Goal: Task Accomplishment & Management: Manage account settings

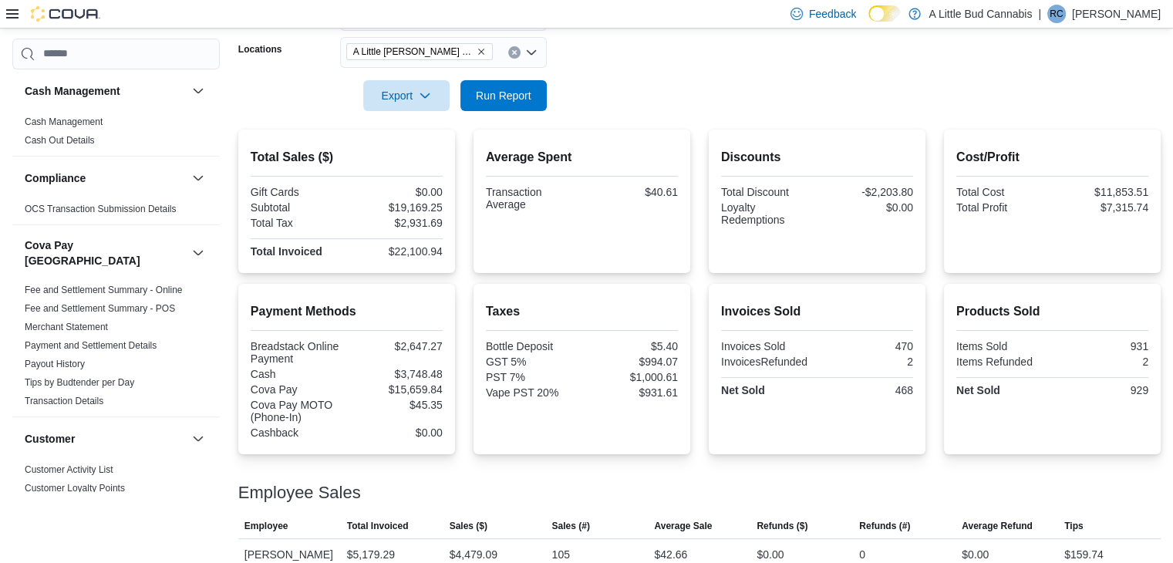
scroll to position [617, 0]
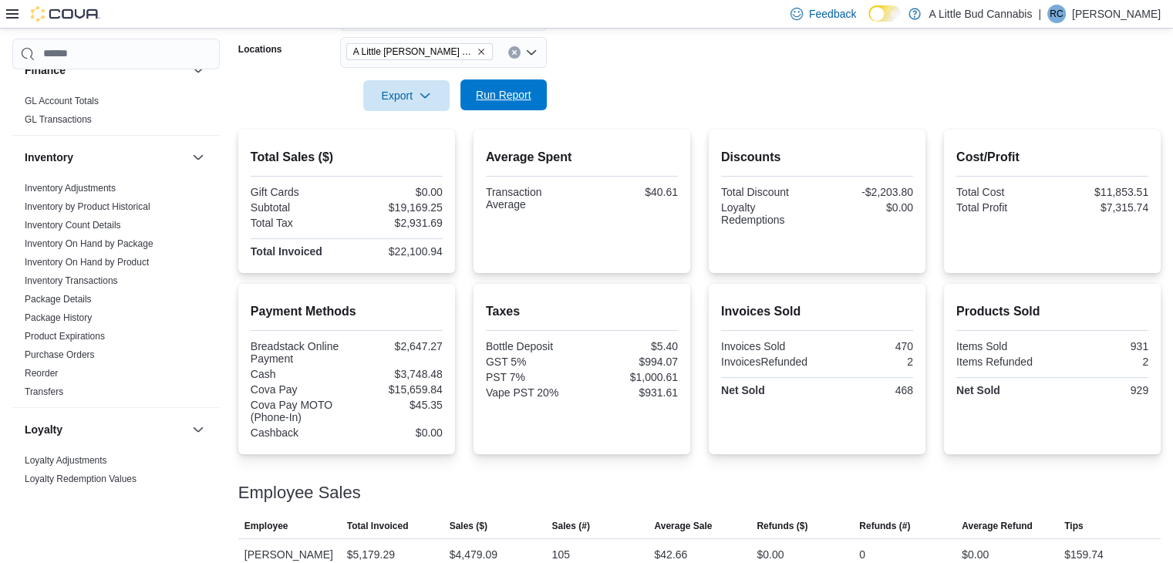
click at [527, 94] on span "Run Report" at bounding box center [504, 94] width 56 height 15
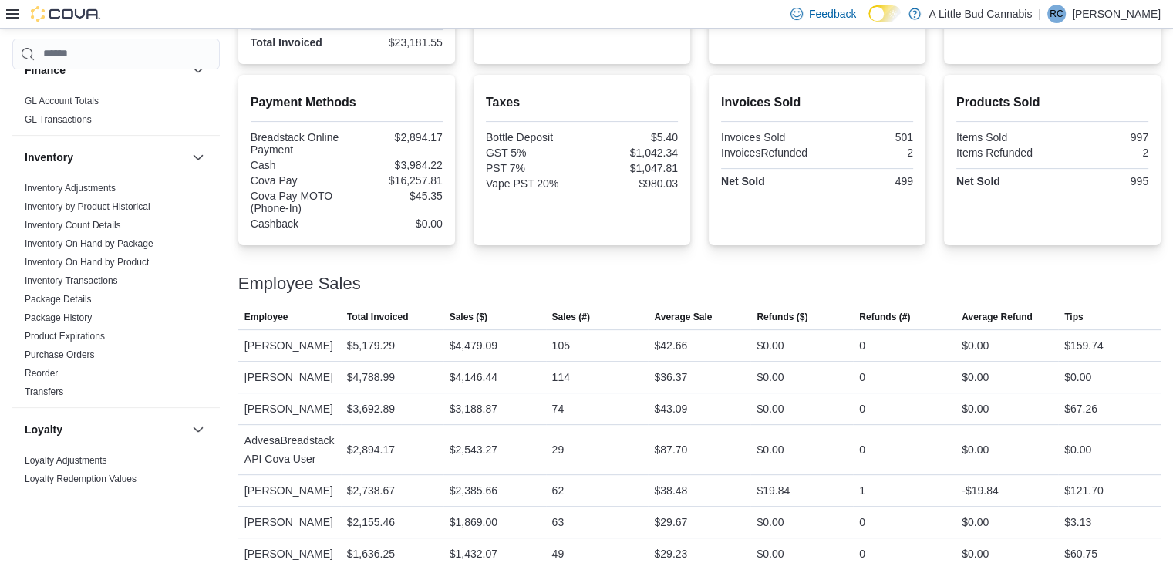
scroll to position [268, 0]
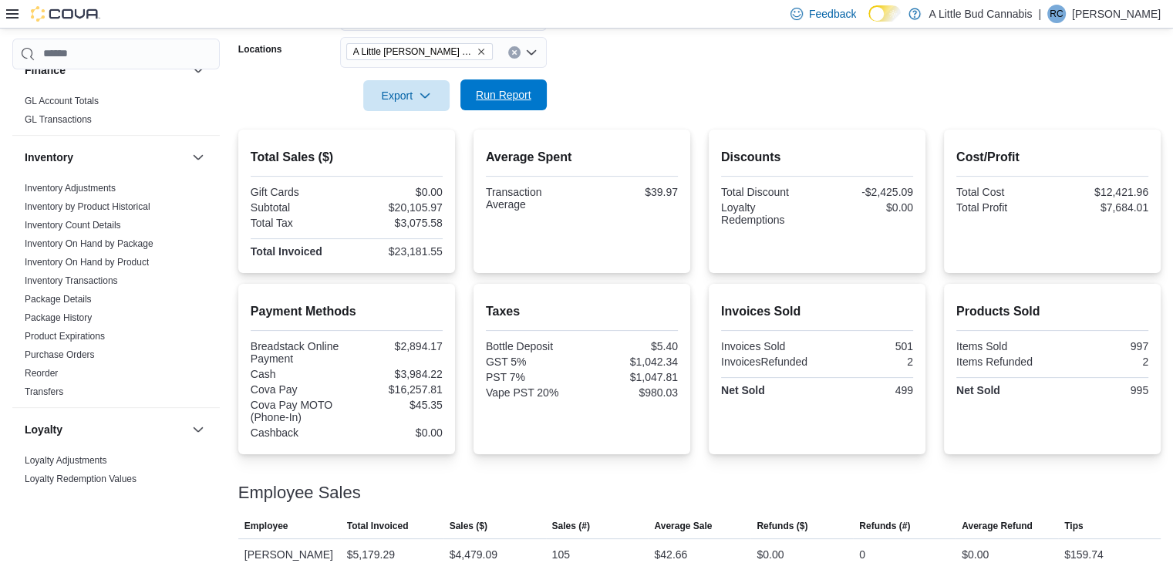
click at [513, 89] on span "Run Report" at bounding box center [504, 94] width 56 height 15
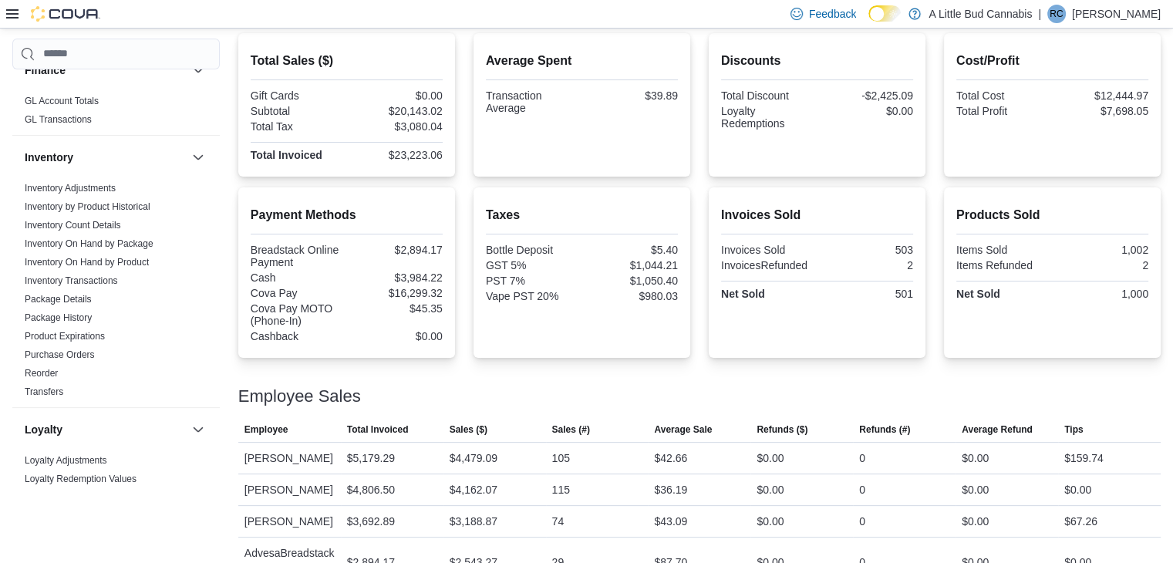
scroll to position [190, 0]
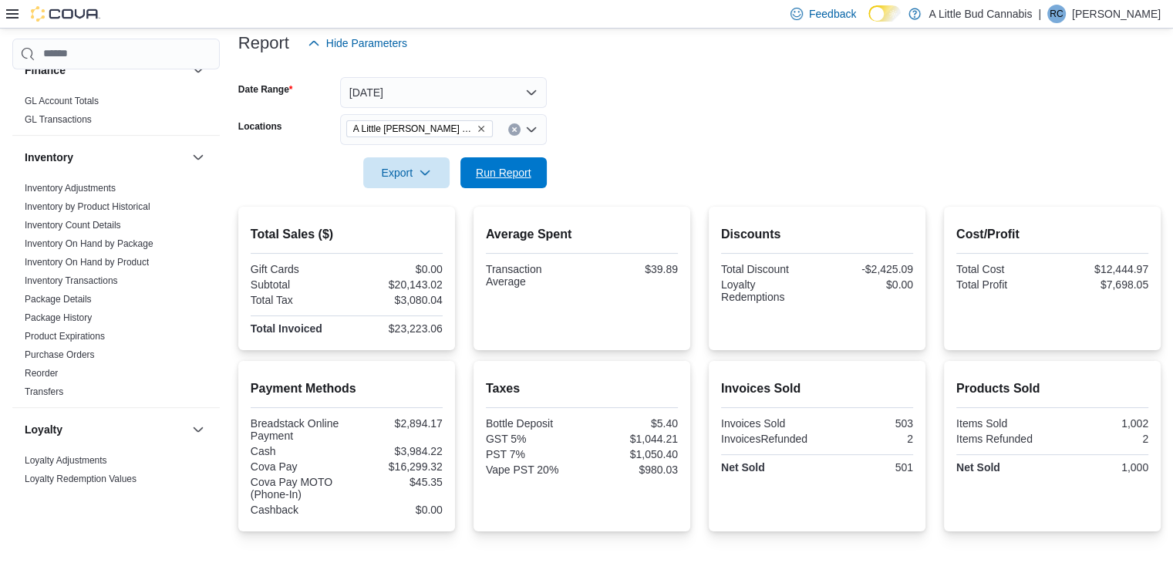
drag, startPoint x: 476, startPoint y: 160, endPoint x: 1014, endPoint y: 290, distance: 553.5
click at [479, 161] on span "Run Report" at bounding box center [503, 172] width 68 height 31
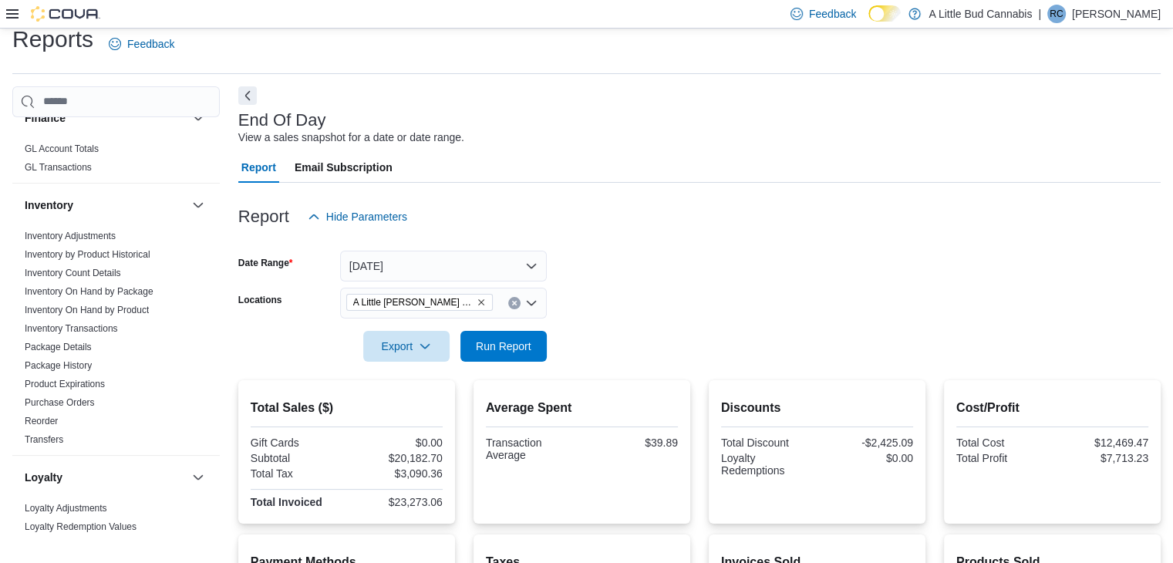
scroll to position [0, 0]
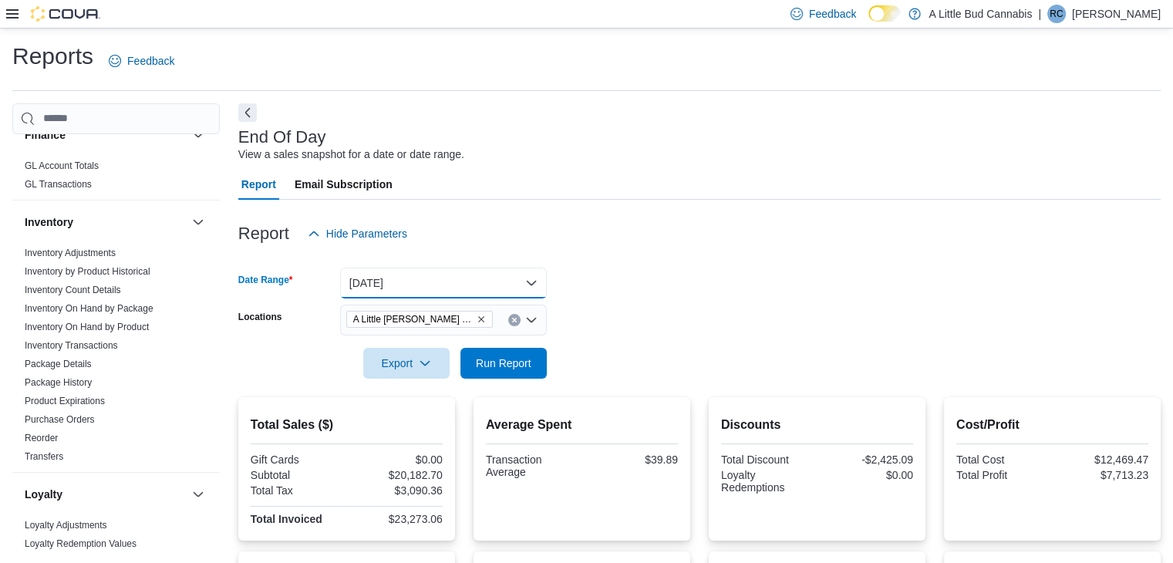
click at [435, 289] on button "[DATE]" at bounding box center [443, 283] width 207 height 31
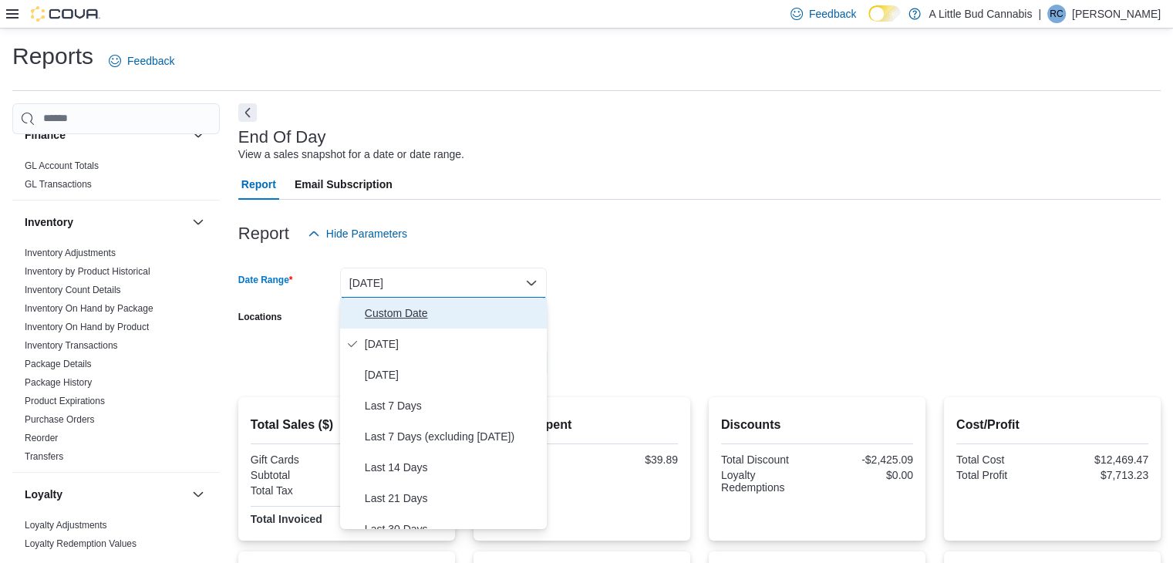
click at [410, 318] on span "Custom Date" at bounding box center [453, 313] width 176 height 19
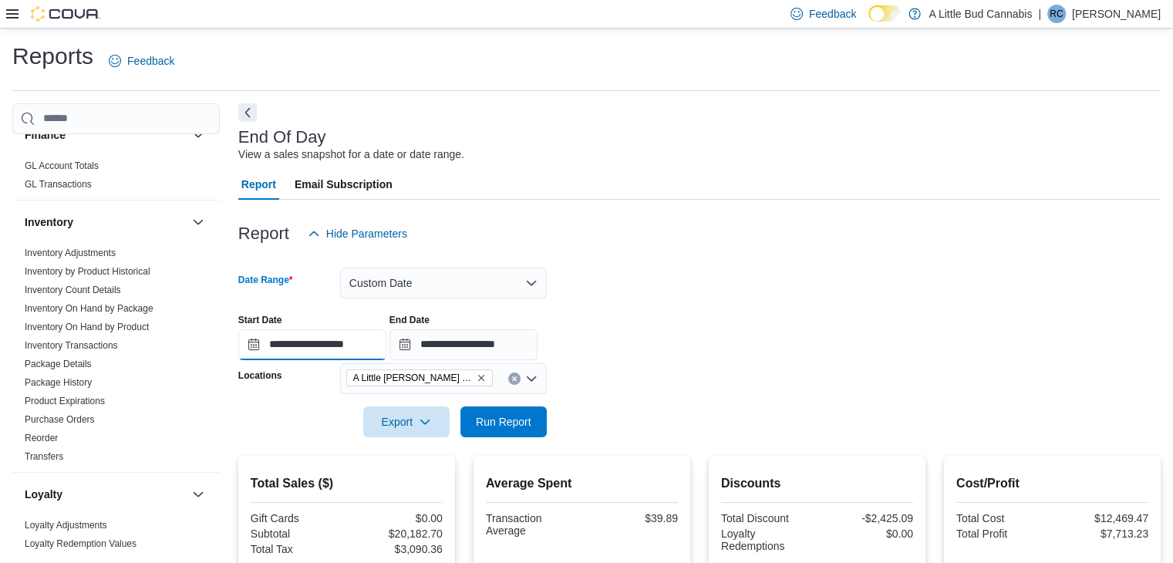
click at [344, 348] on input "**********" at bounding box center [312, 344] width 148 height 31
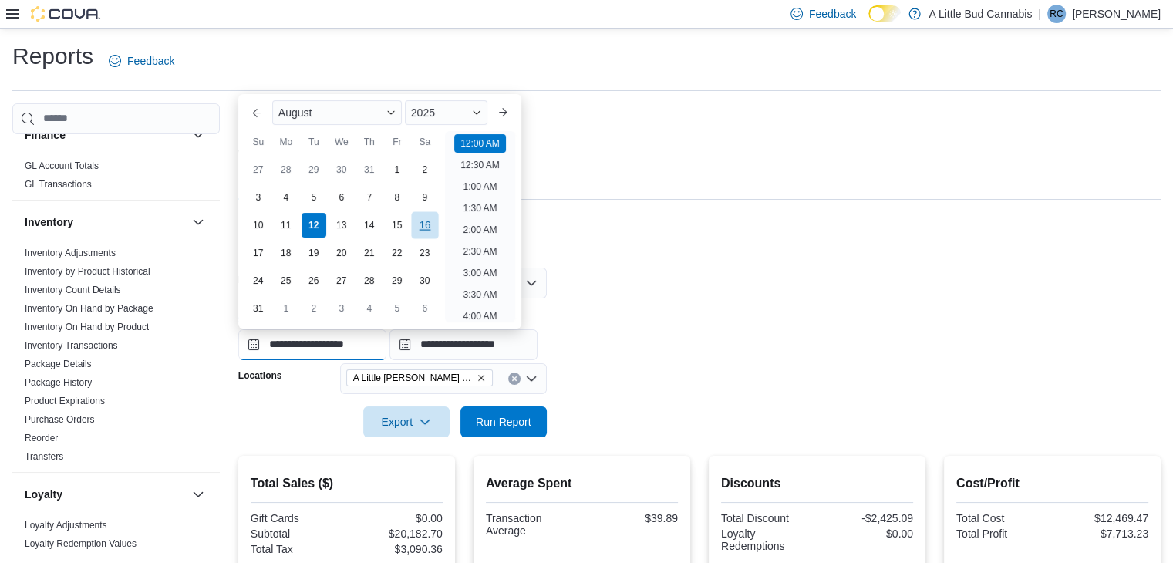
scroll to position [48, 0]
click at [395, 166] on div "1" at bounding box center [396, 169] width 27 height 27
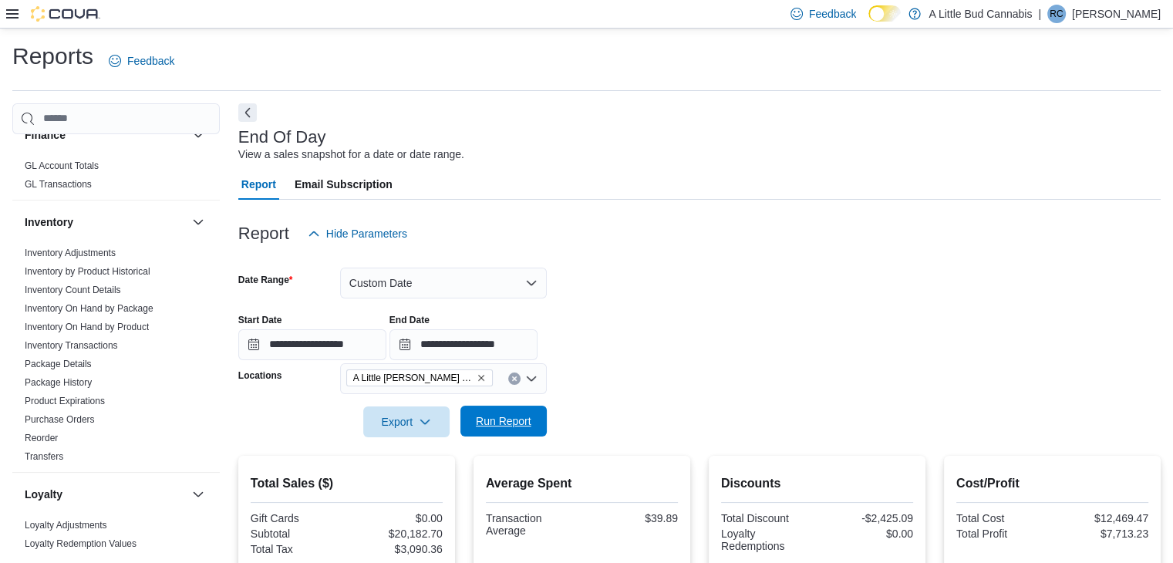
click at [520, 426] on span "Run Report" at bounding box center [504, 420] width 56 height 15
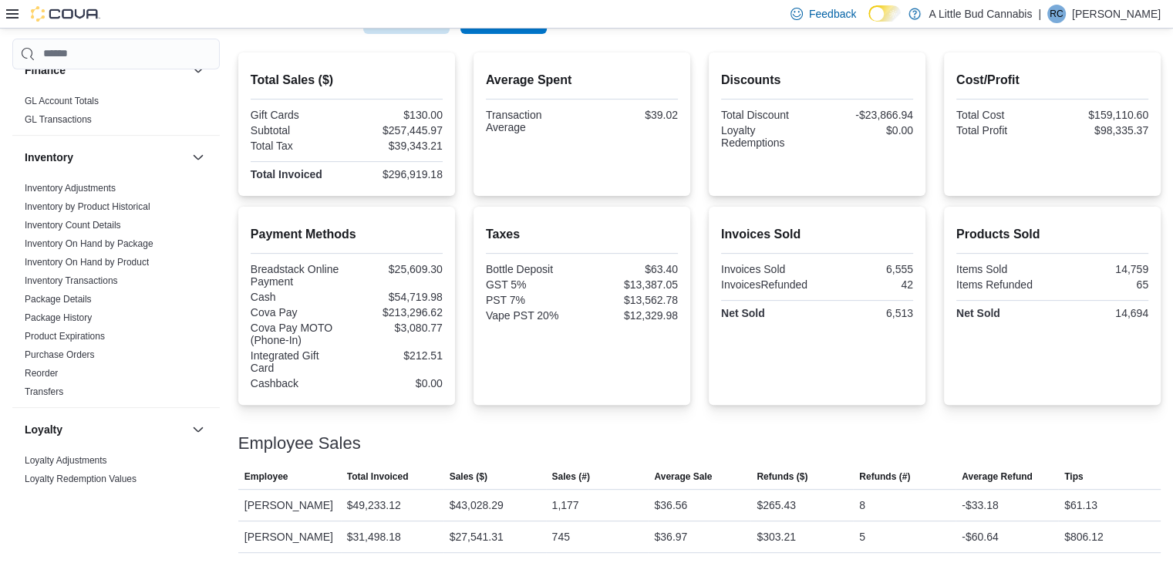
scroll to position [231, 0]
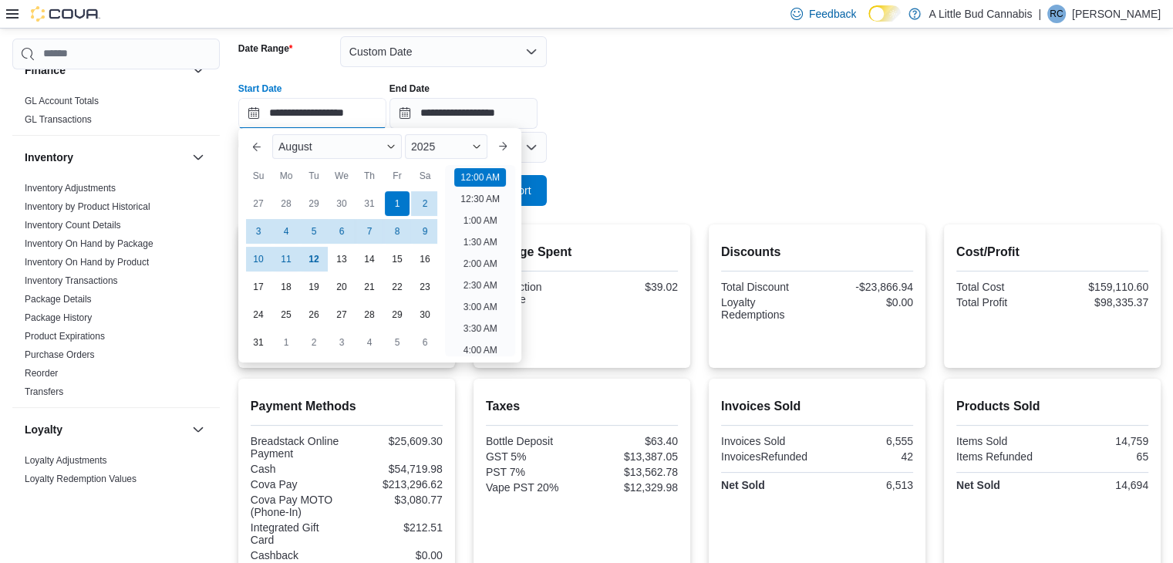
click at [355, 118] on input "**********" at bounding box center [312, 113] width 148 height 31
click at [398, 239] on div "8" at bounding box center [396, 231] width 27 height 27
type input "**********"
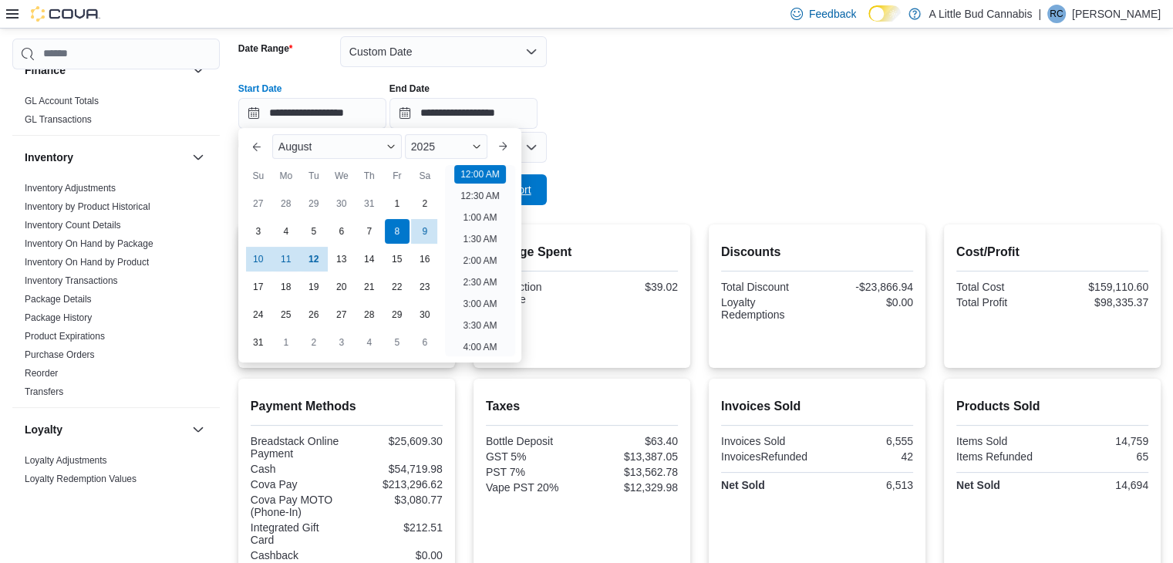
click at [537, 184] on span "Run Report" at bounding box center [503, 189] width 68 height 31
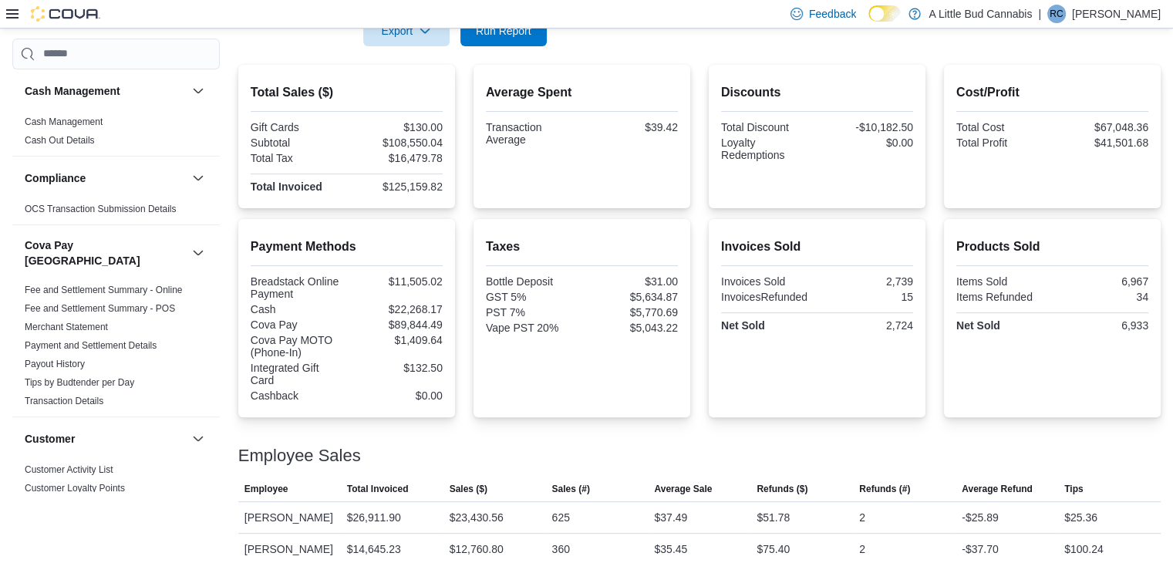
scroll to position [468, 0]
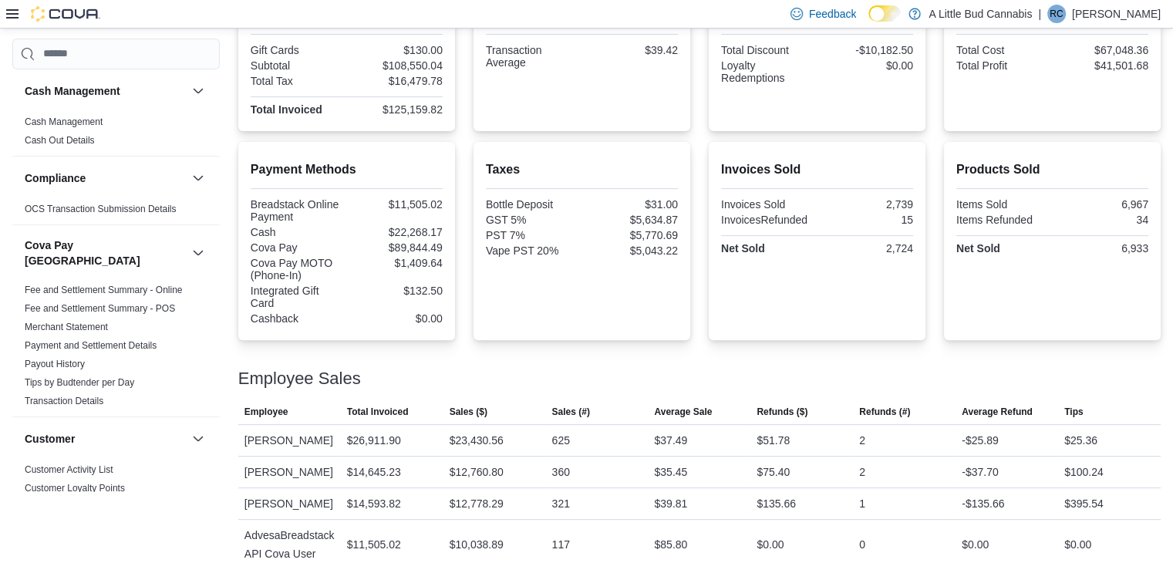
drag, startPoint x: 399, startPoint y: 473, endPoint x: 1051, endPoint y: 366, distance: 660.8
click at [1049, 369] on div "Employee Sales" at bounding box center [699, 378] width 922 height 19
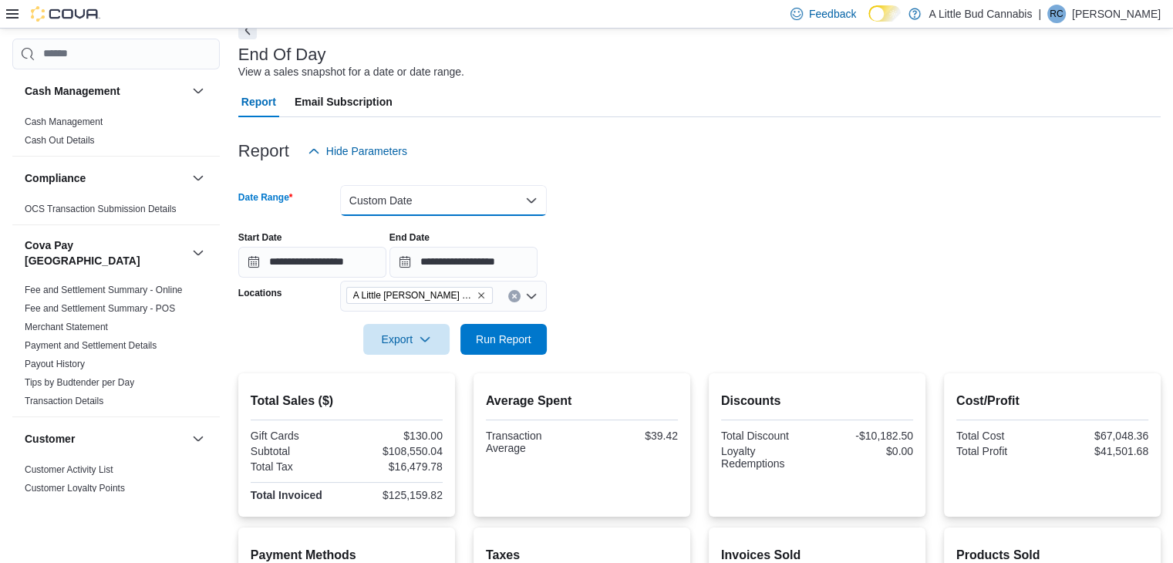
click at [395, 210] on button "Custom Date" at bounding box center [443, 200] width 207 height 31
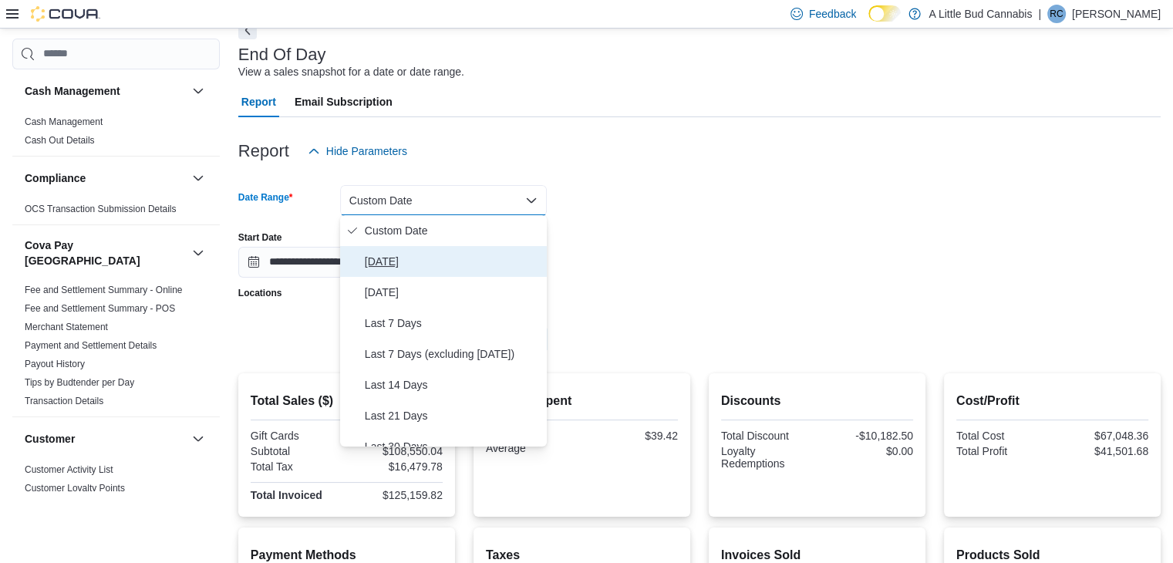
click at [402, 263] on span "[DATE]" at bounding box center [453, 261] width 176 height 19
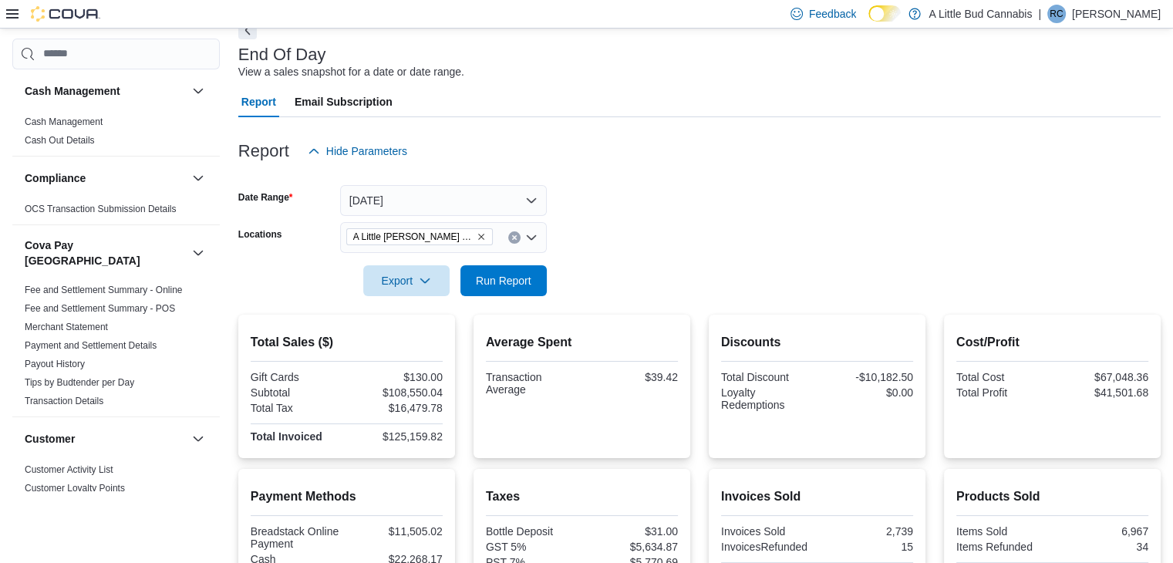
drag, startPoint x: 860, startPoint y: 263, endPoint x: 835, endPoint y: 266, distance: 25.6
click at [857, 263] on div at bounding box center [699, 259] width 922 height 12
click at [478, 279] on span "Run Report" at bounding box center [504, 279] width 56 height 15
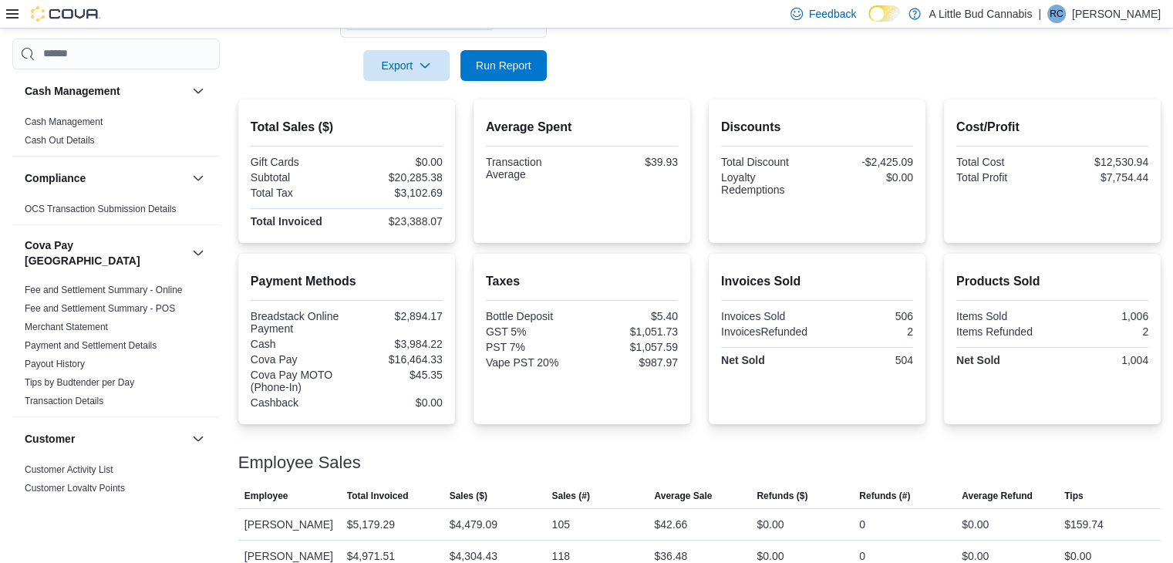
scroll to position [576, 0]
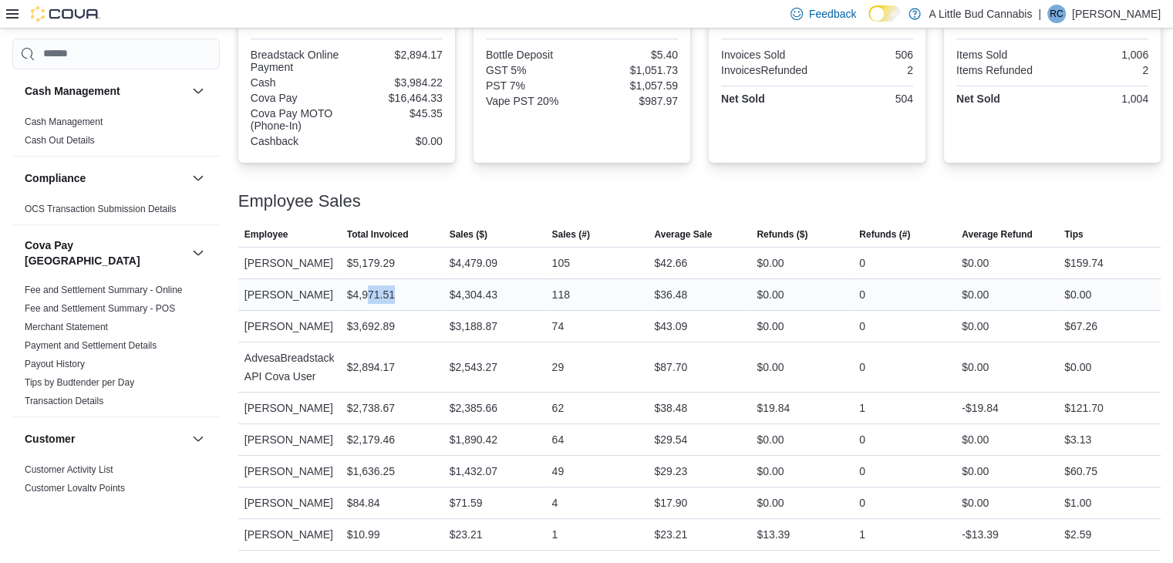
drag, startPoint x: 414, startPoint y: 269, endPoint x: 363, endPoint y: 268, distance: 50.9
click at [363, 279] on div "$4,971.51" at bounding box center [392, 294] width 103 height 31
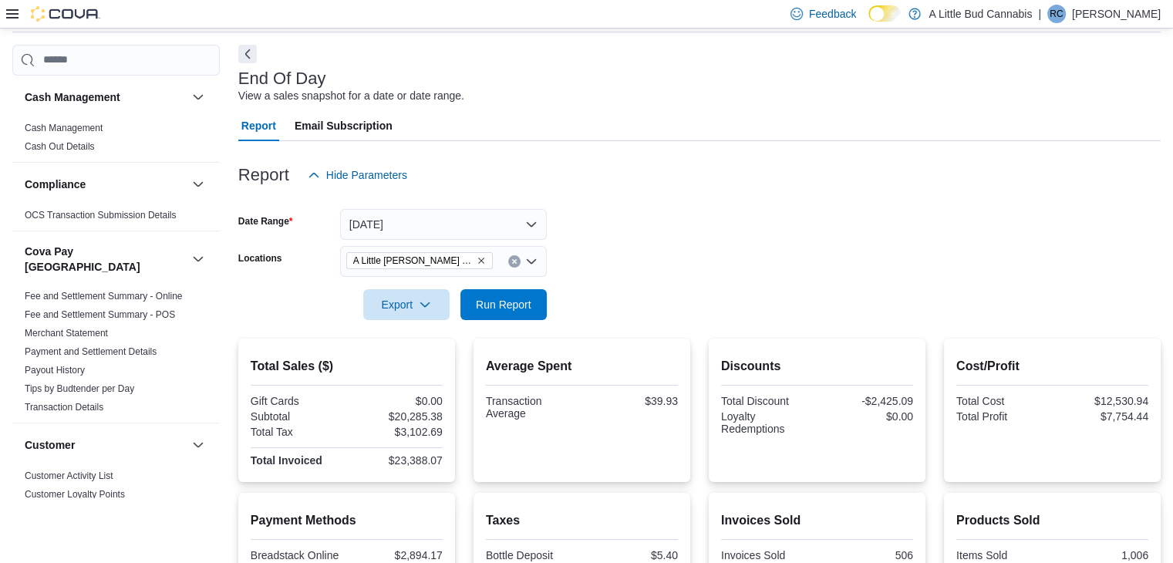
scroll to position [36, 0]
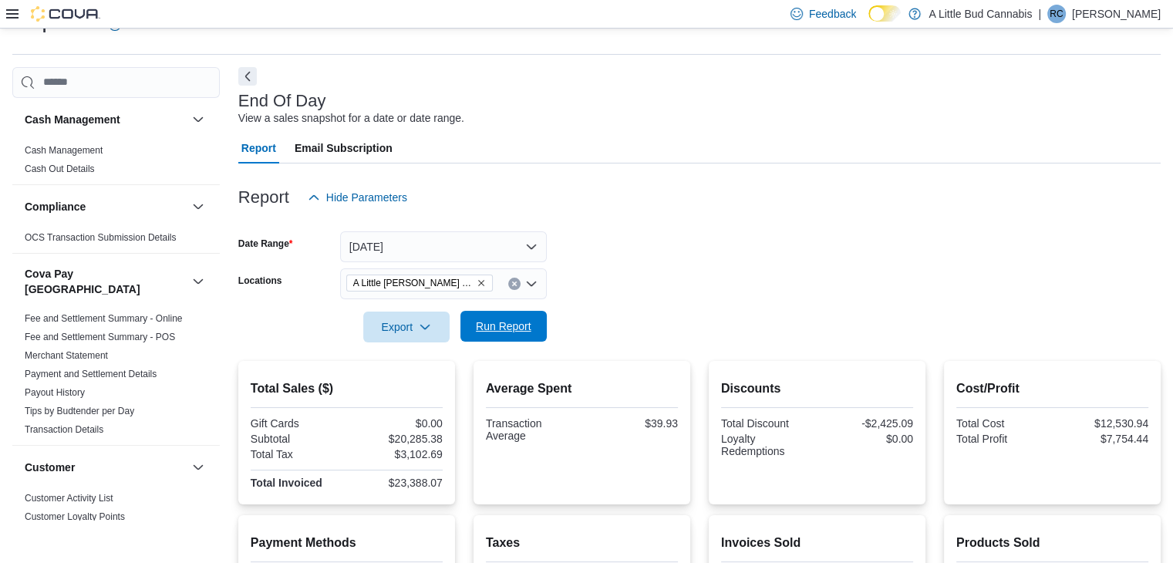
click at [513, 328] on span "Run Report" at bounding box center [504, 325] width 56 height 15
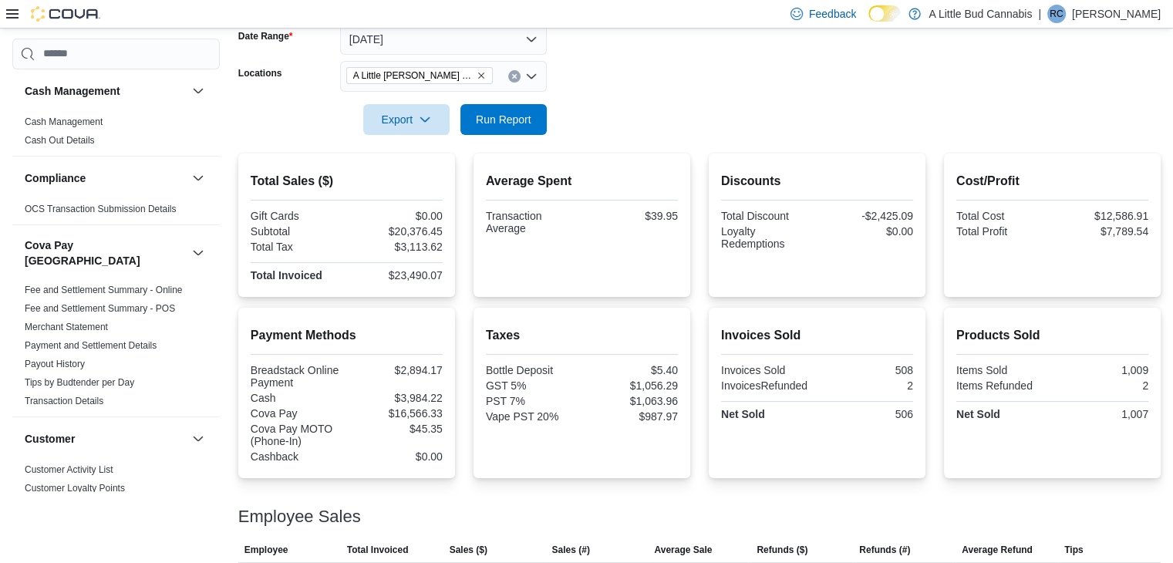
scroll to position [113, 0]
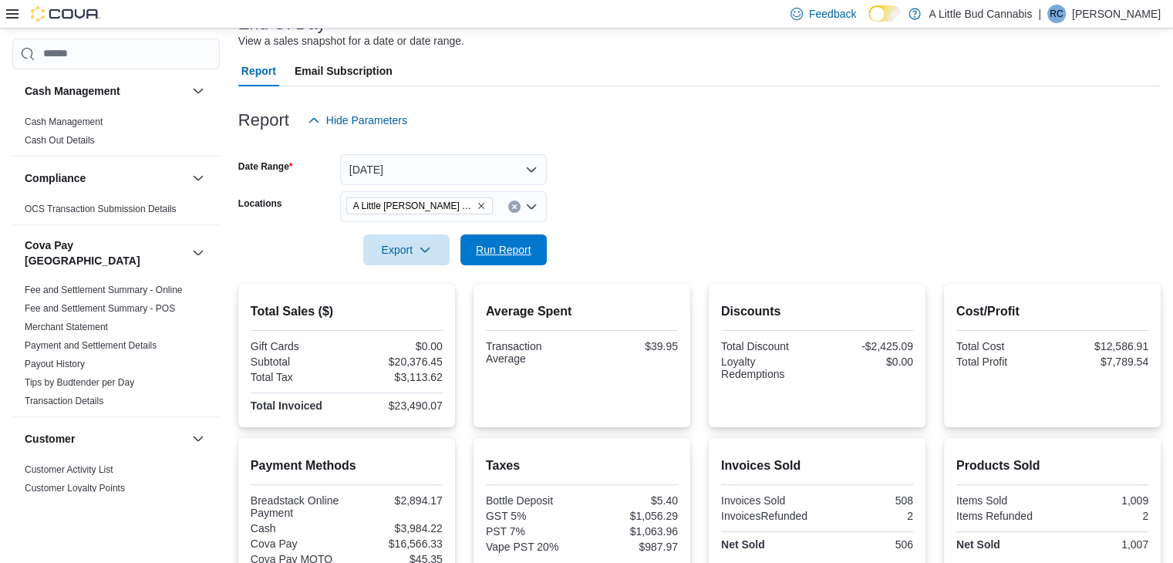
drag, startPoint x: 493, startPoint y: 250, endPoint x: 805, endPoint y: 244, distance: 311.5
click at [496, 251] on span "Run Report" at bounding box center [504, 249] width 56 height 15
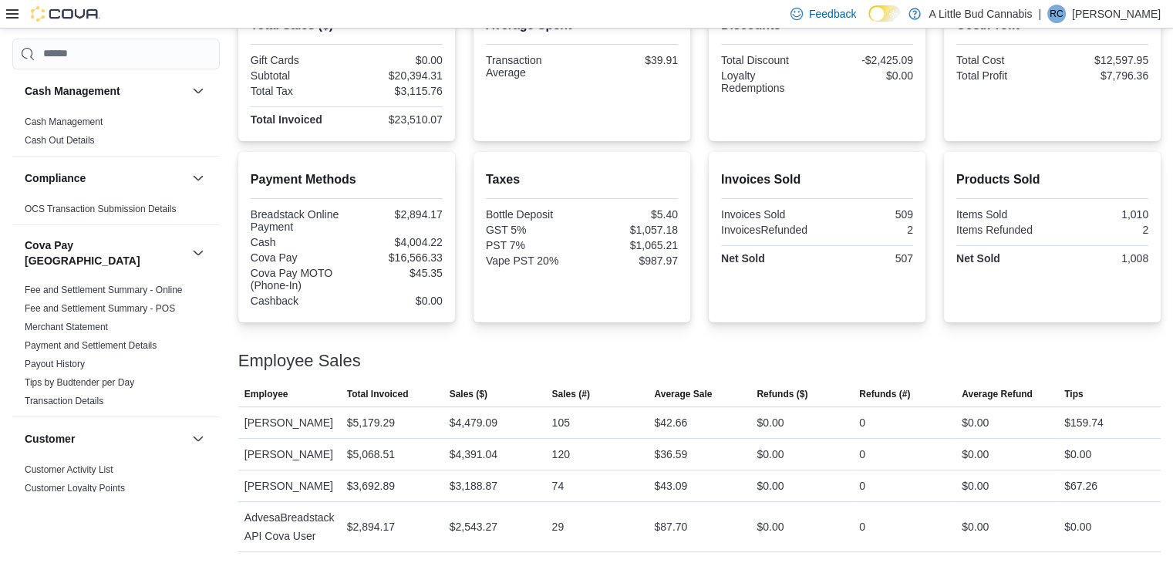
scroll to position [345, 0]
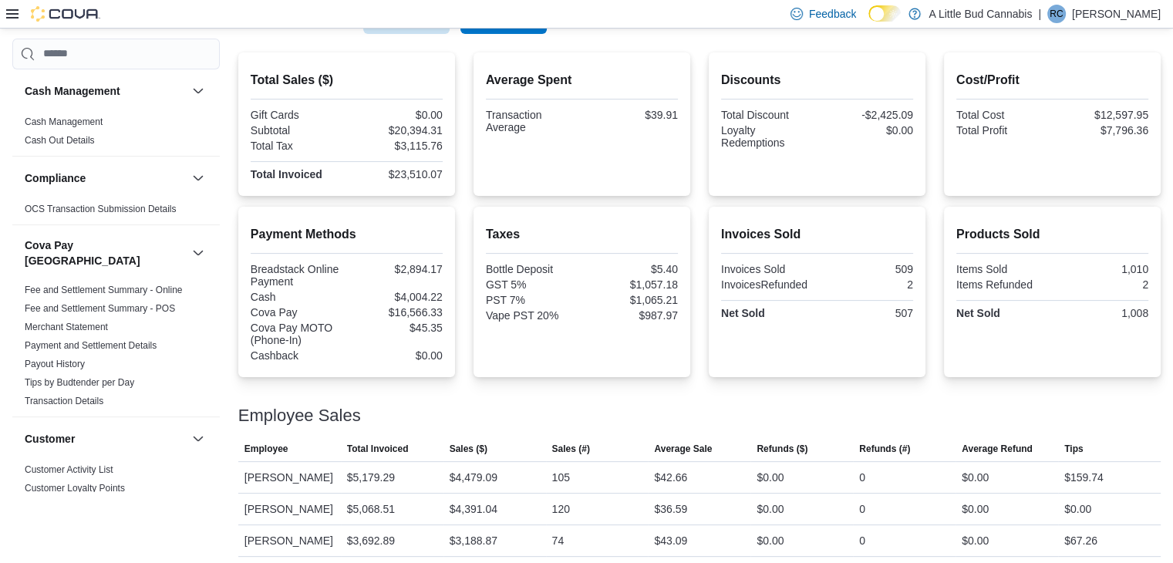
click at [527, 26] on div "Feedback Dark Mode A Little Bud Cannabis | RC Rakim Chappell-Knibbs" at bounding box center [586, 14] width 1173 height 29
click at [533, 35] on div at bounding box center [699, 43] width 922 height 19
click at [535, 31] on span "Run Report" at bounding box center [503, 17] width 68 height 31
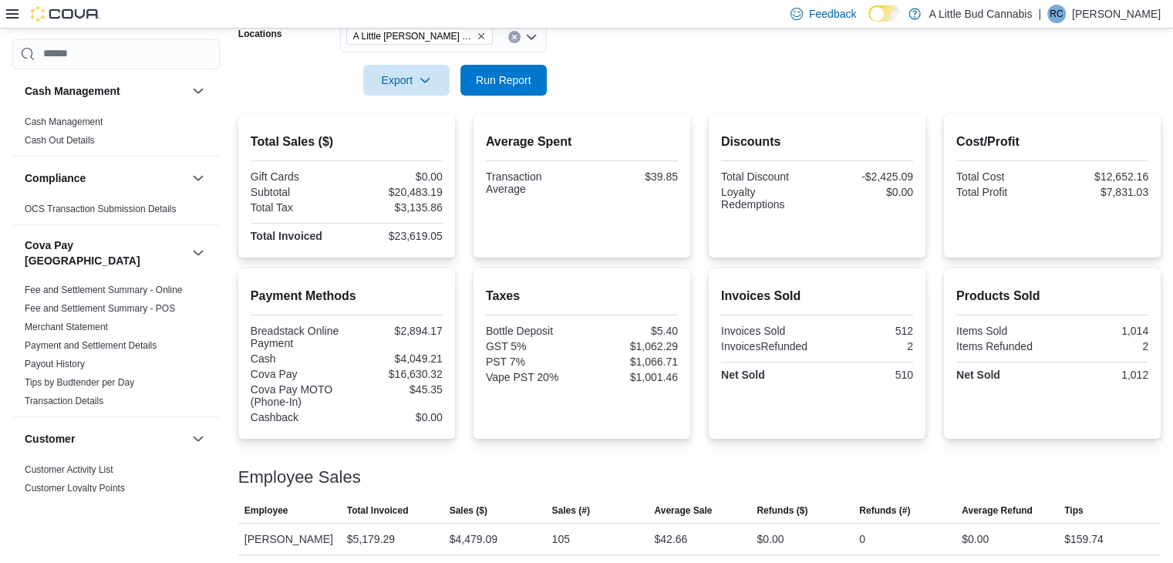
scroll to position [268, 0]
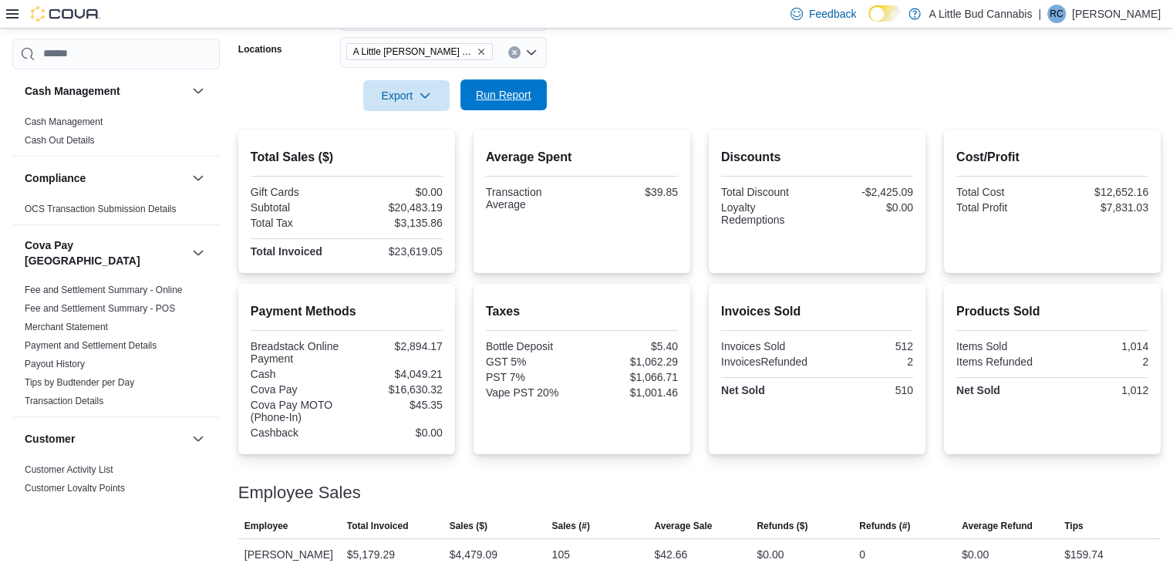
click at [512, 103] on span "Run Report" at bounding box center [503, 94] width 68 height 31
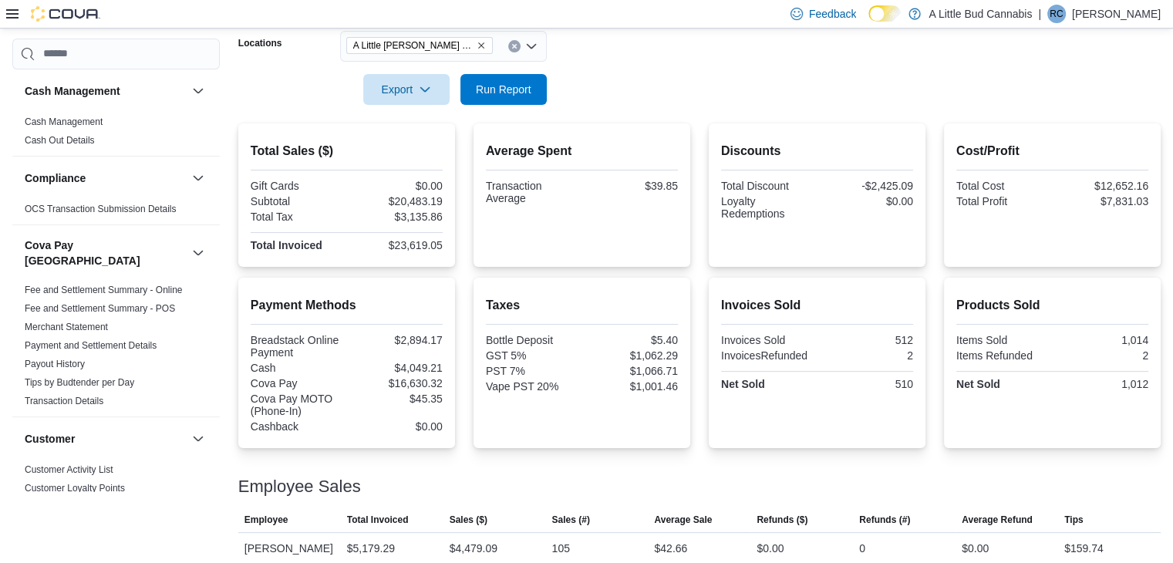
scroll to position [190, 0]
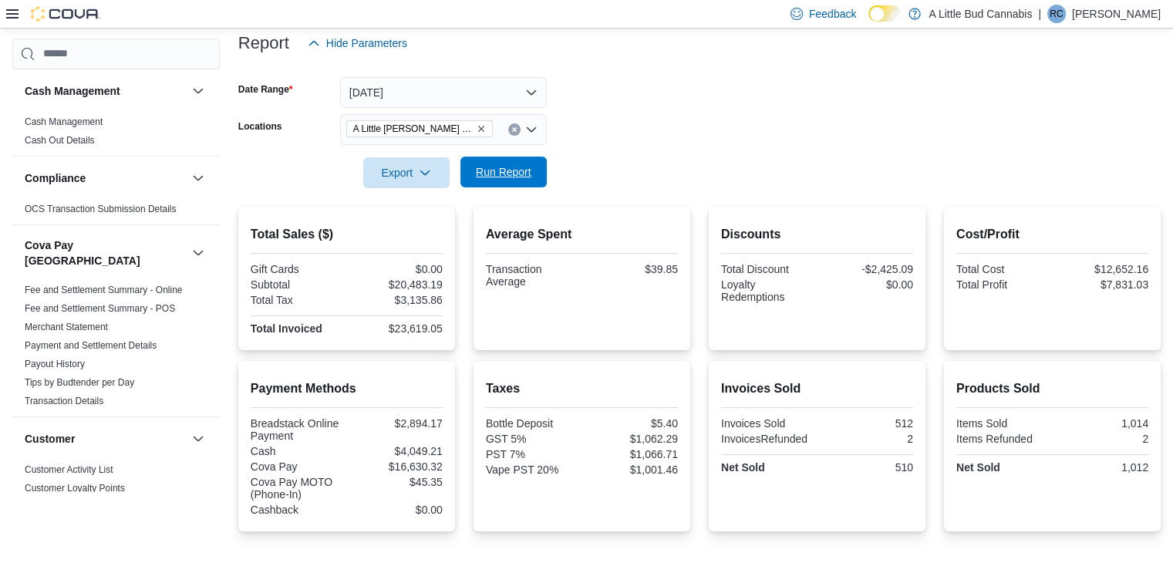
drag, startPoint x: 493, startPoint y: 162, endPoint x: 516, endPoint y: 156, distance: 23.0
click at [494, 162] on span "Run Report" at bounding box center [503, 171] width 68 height 31
click at [523, 174] on span "Run Report" at bounding box center [504, 171] width 56 height 15
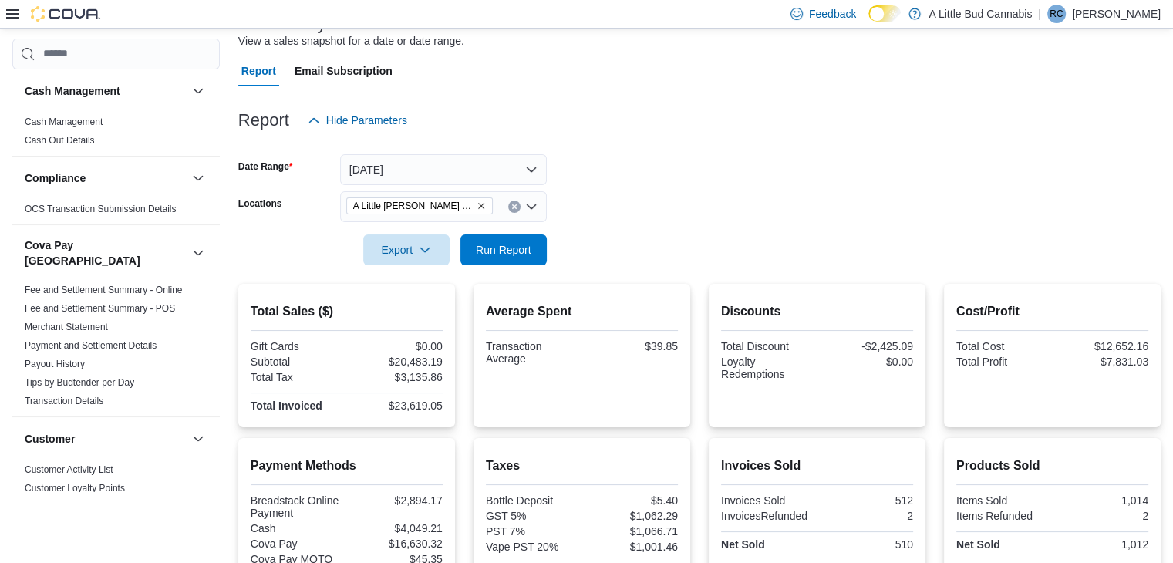
scroll to position [0, 0]
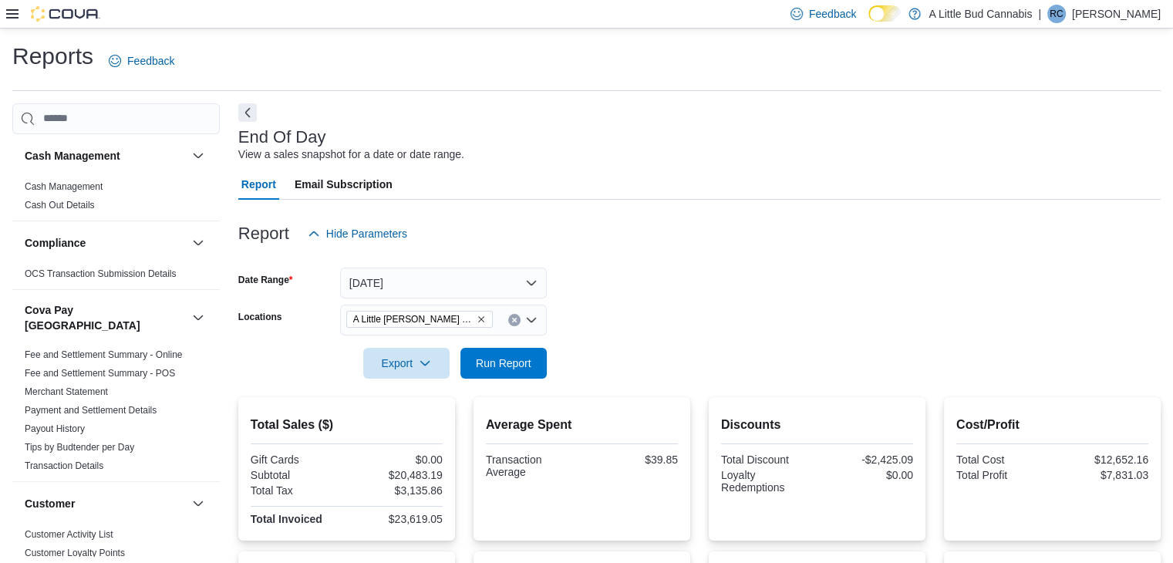
click at [525, 371] on span "Run Report" at bounding box center [503, 362] width 68 height 31
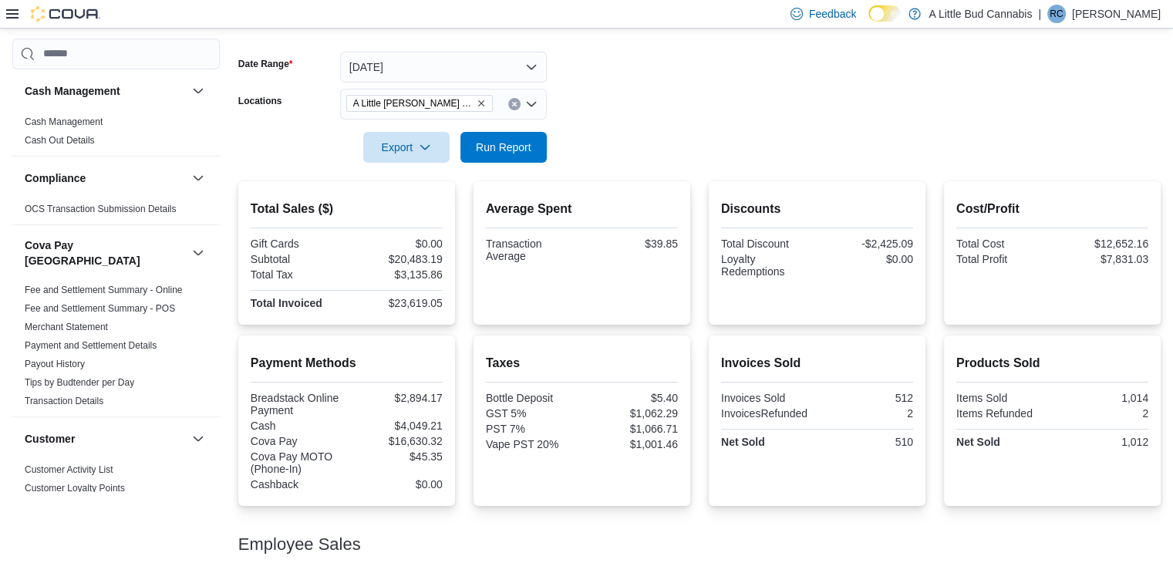
scroll to position [113, 0]
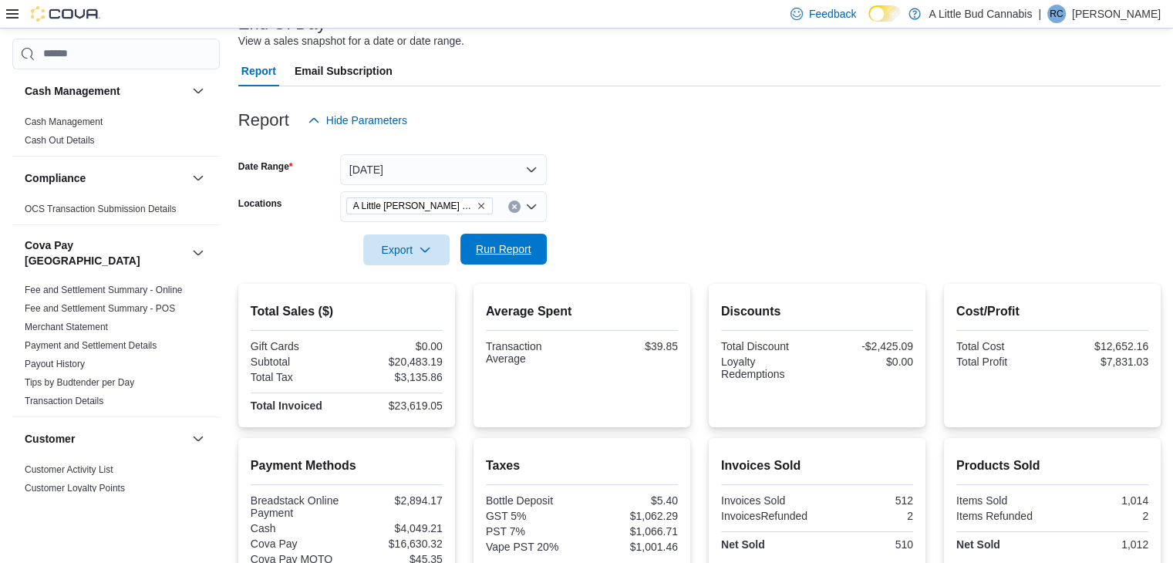
click at [515, 251] on span "Run Report" at bounding box center [504, 248] width 56 height 15
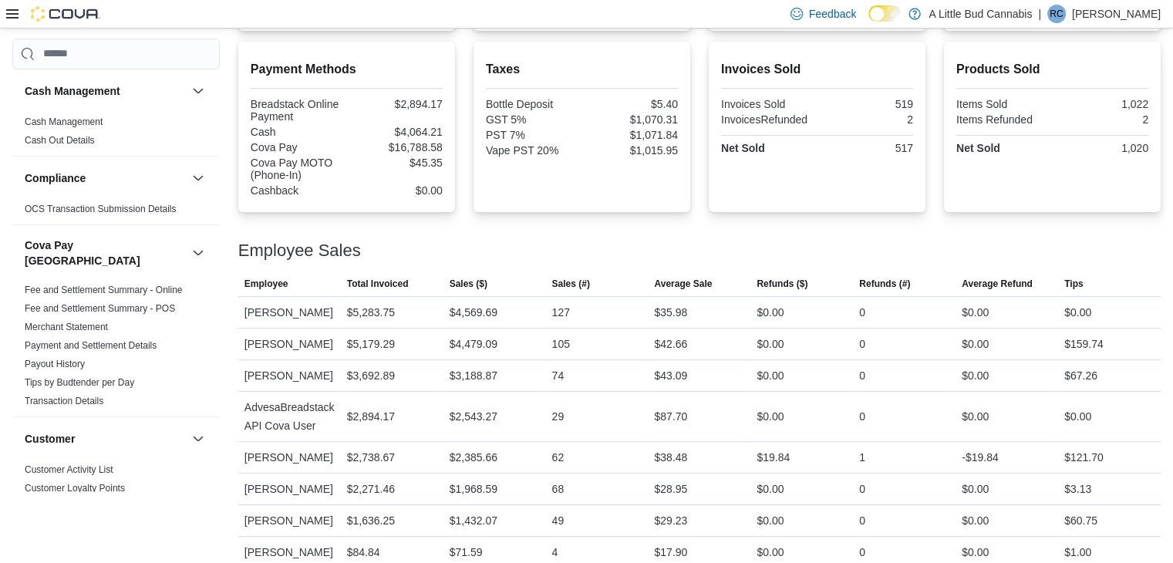
scroll to position [345, 0]
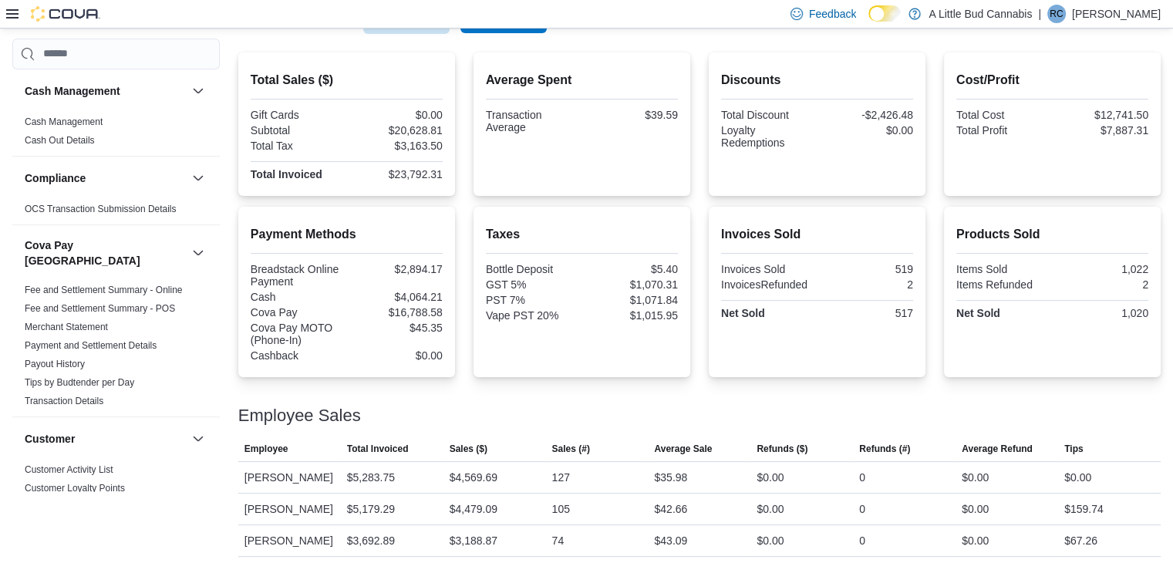
click at [533, 32] on span "Run Report" at bounding box center [503, 17] width 68 height 31
drag, startPoint x: 660, startPoint y: 473, endPoint x: 676, endPoint y: 481, distance: 17.9
click at [687, 468] on div "$35.86" at bounding box center [670, 477] width 33 height 19
copy div "$35.86"
drag, startPoint x: 666, startPoint y: 507, endPoint x: 691, endPoint y: 512, distance: 25.9
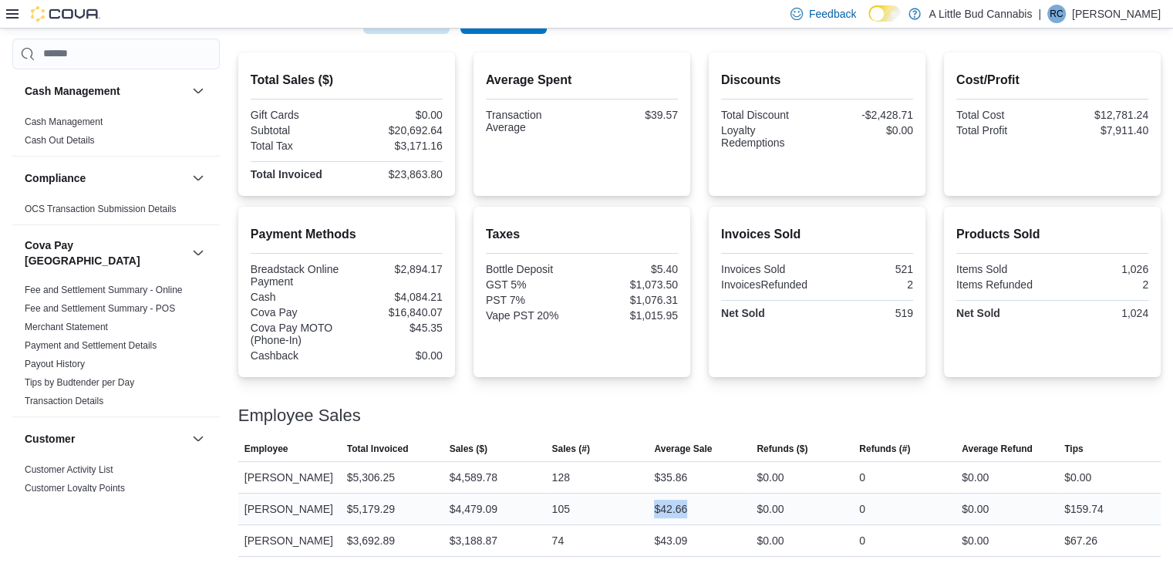
click at [687, 512] on div "$42.66" at bounding box center [670, 509] width 33 height 19
copy div "$42.66"
drag, startPoint x: 660, startPoint y: 540, endPoint x: 691, endPoint y: 537, distance: 31.1
click at [687, 537] on div "$43.09" at bounding box center [670, 540] width 33 height 19
copy div "$43.09"
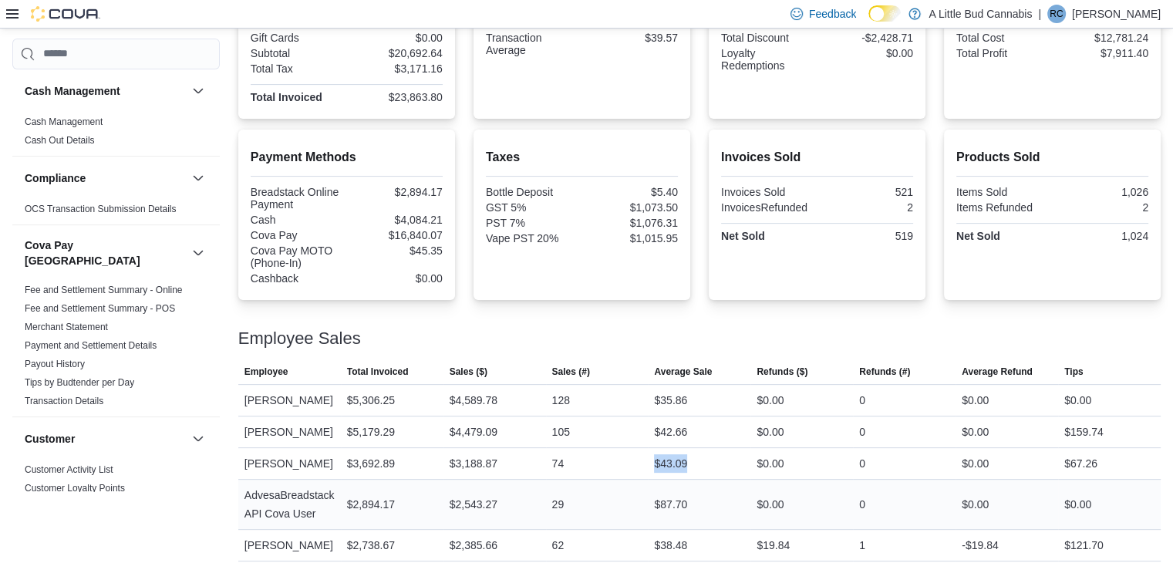
scroll to position [499, 0]
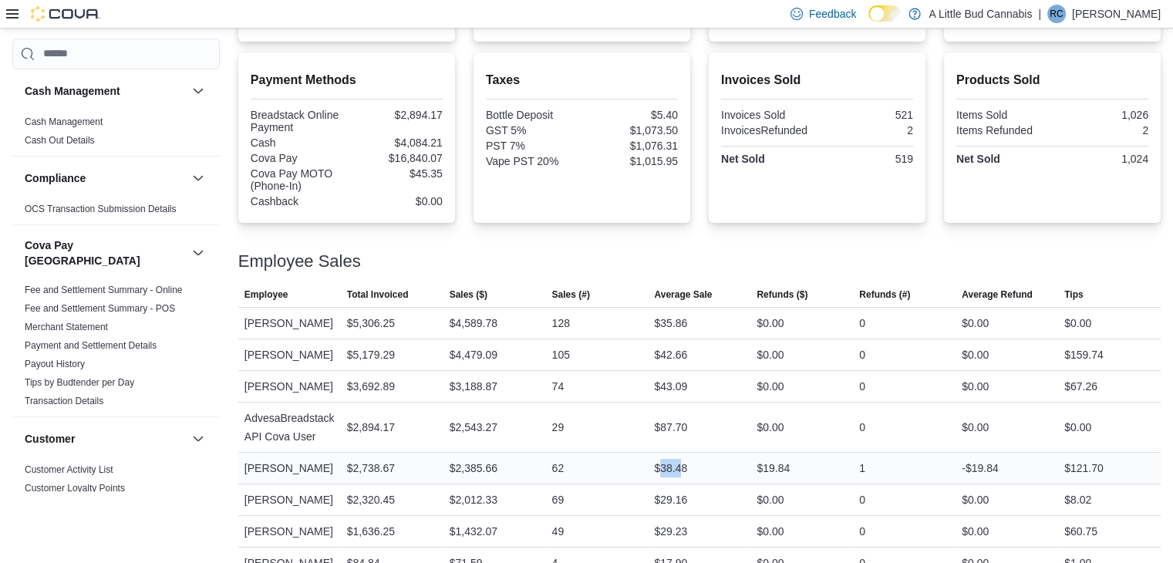
drag, startPoint x: 663, startPoint y: 466, endPoint x: 685, endPoint y: 466, distance: 21.6
click at [685, 466] on div "$38.48" at bounding box center [670, 468] width 33 height 19
click at [659, 460] on div "$38.48" at bounding box center [670, 468] width 33 height 19
click at [667, 464] on div "$38.48" at bounding box center [670, 468] width 33 height 19
drag, startPoint x: 654, startPoint y: 466, endPoint x: 688, endPoint y: 466, distance: 33.9
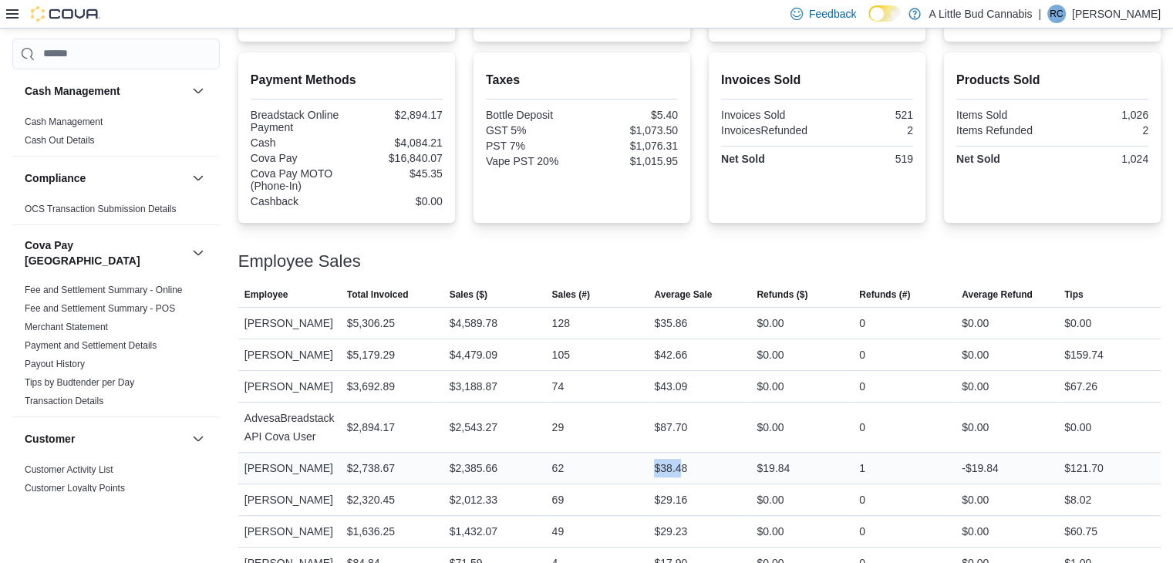
click at [688, 466] on div "$38.48" at bounding box center [699, 468] width 103 height 31
click at [648, 457] on div "62" at bounding box center [597, 468] width 103 height 31
drag, startPoint x: 665, startPoint y: 469, endPoint x: 690, endPoint y: 466, distance: 25.6
click at [687, 466] on div "$38.48" at bounding box center [670, 468] width 33 height 19
copy div "$38.48"
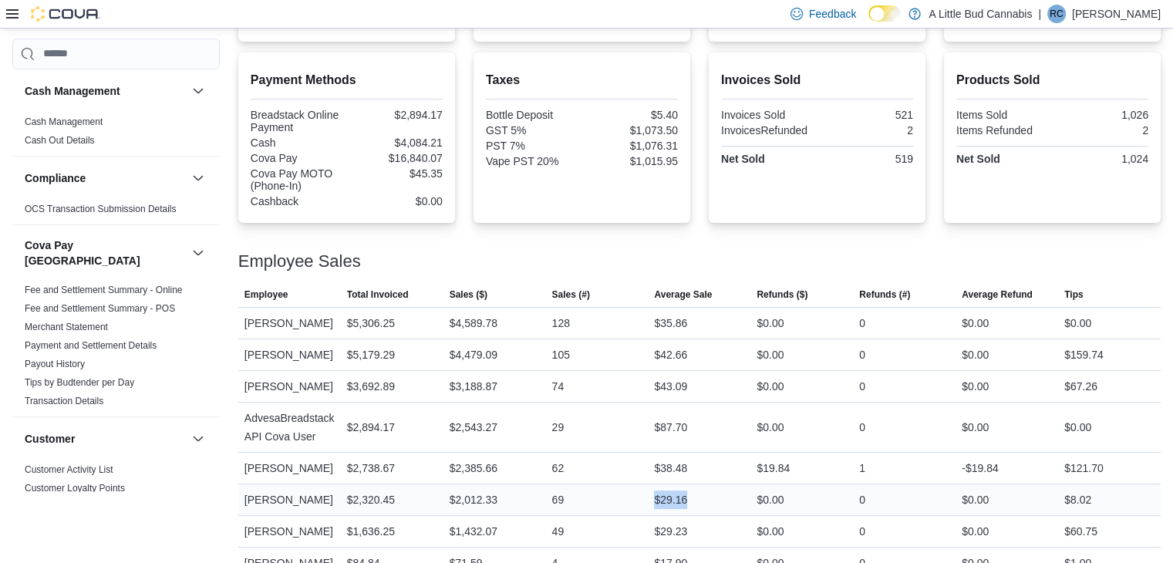
drag, startPoint x: 656, startPoint y: 515, endPoint x: 692, endPoint y: 509, distance: 36.8
click at [692, 509] on div "$29.16" at bounding box center [699, 499] width 103 height 31
copy div "$29.16"
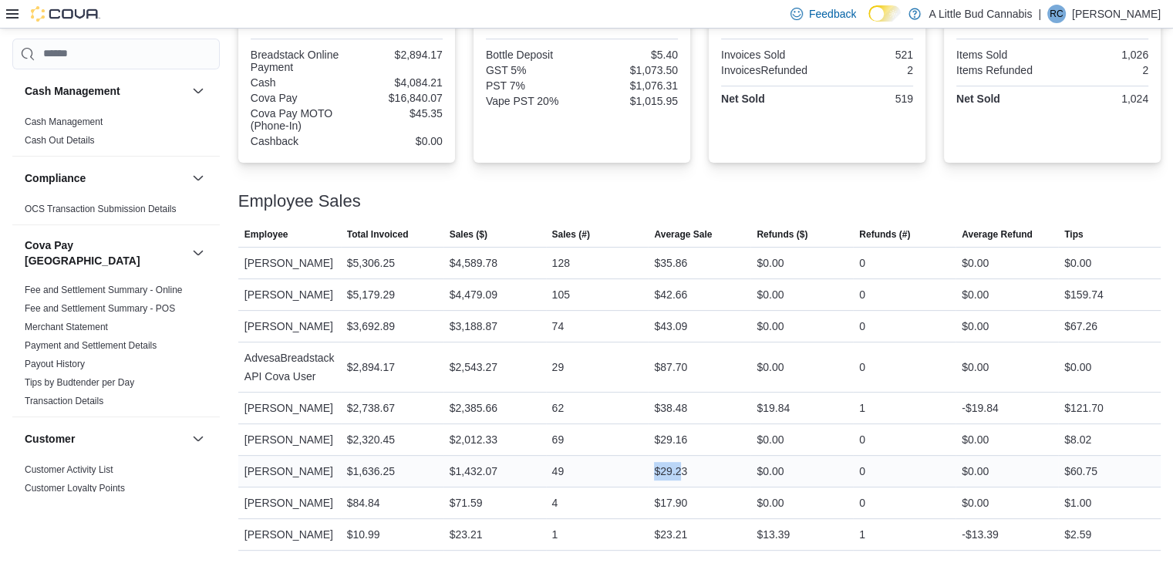
drag, startPoint x: 657, startPoint y: 469, endPoint x: 688, endPoint y: 467, distance: 31.6
click at [688, 467] on div "$29.23" at bounding box center [699, 471] width 103 height 31
click at [648, 465] on div "49" at bounding box center [597, 471] width 103 height 31
drag, startPoint x: 658, startPoint y: 471, endPoint x: 690, endPoint y: 473, distance: 31.6
click at [687, 473] on div "$29.23" at bounding box center [670, 471] width 33 height 19
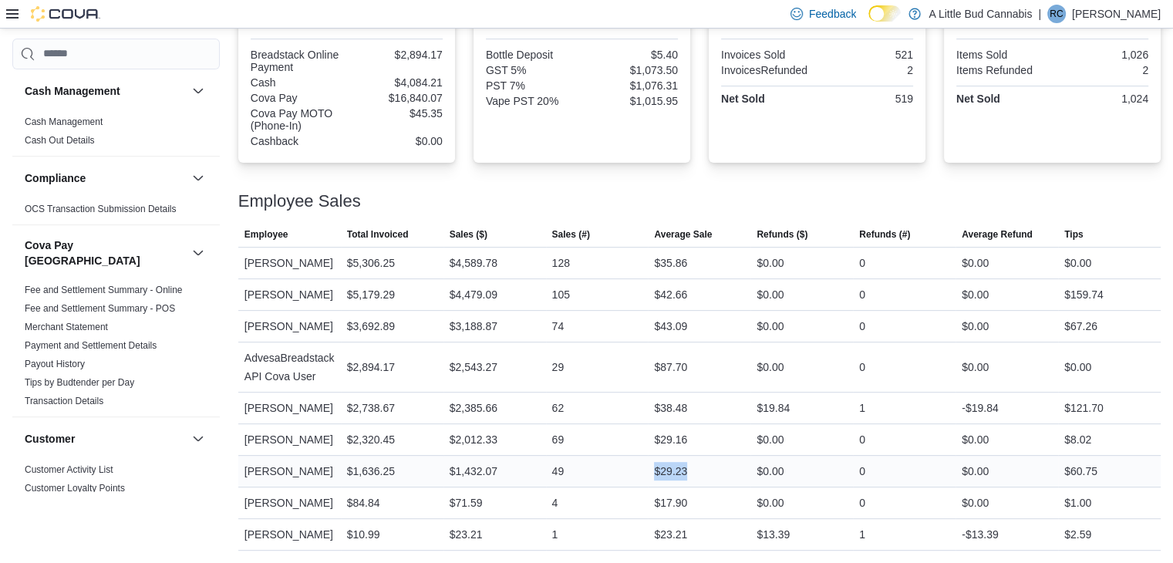
copy div "$29.23"
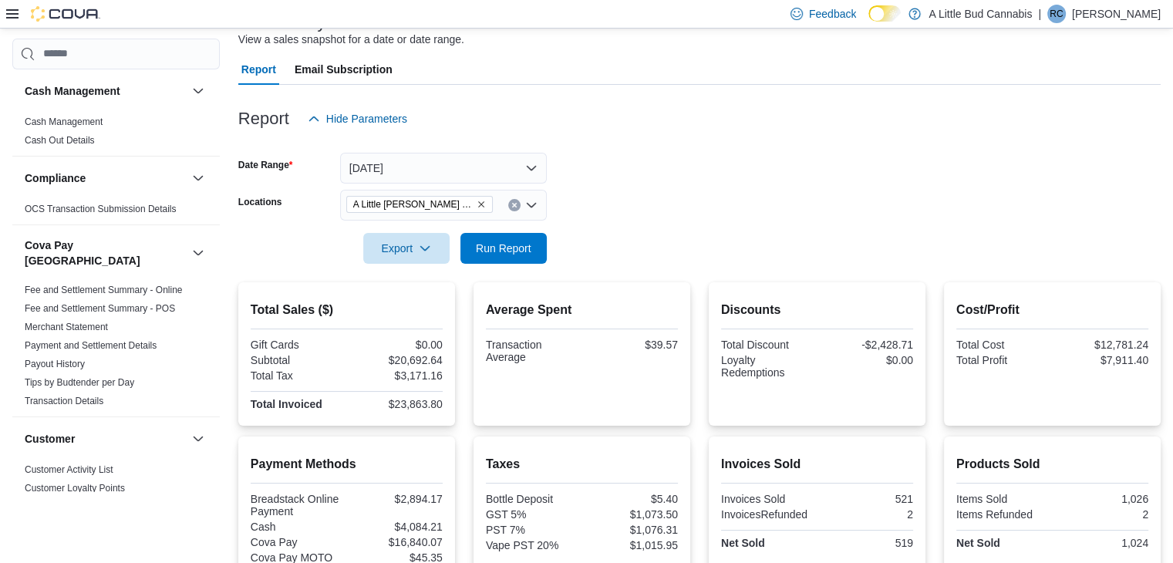
scroll to position [113, 0]
click at [525, 246] on span "Run Report" at bounding box center [504, 249] width 56 height 15
drag, startPoint x: 387, startPoint y: 407, endPoint x: 444, endPoint y: 403, distance: 57.2
click at [442, 403] on div "$23,863.80" at bounding box center [395, 405] width 93 height 12
copy div "$23,863.80"
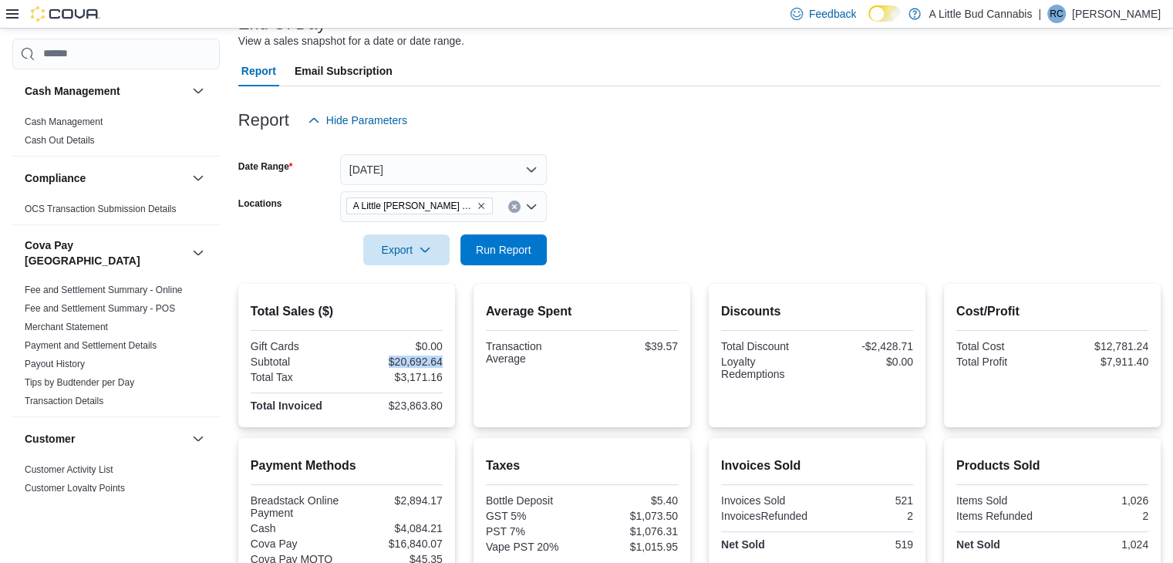
drag, startPoint x: 392, startPoint y: 360, endPoint x: 444, endPoint y: 360, distance: 52.4
click at [442, 360] on div "$20,692.64" at bounding box center [395, 361] width 93 height 12
copy div "$20,692.64"
click at [56, 113] on span "Cash Management" at bounding box center [116, 122] width 195 height 19
click at [52, 119] on link "Cash Management" at bounding box center [64, 121] width 78 height 11
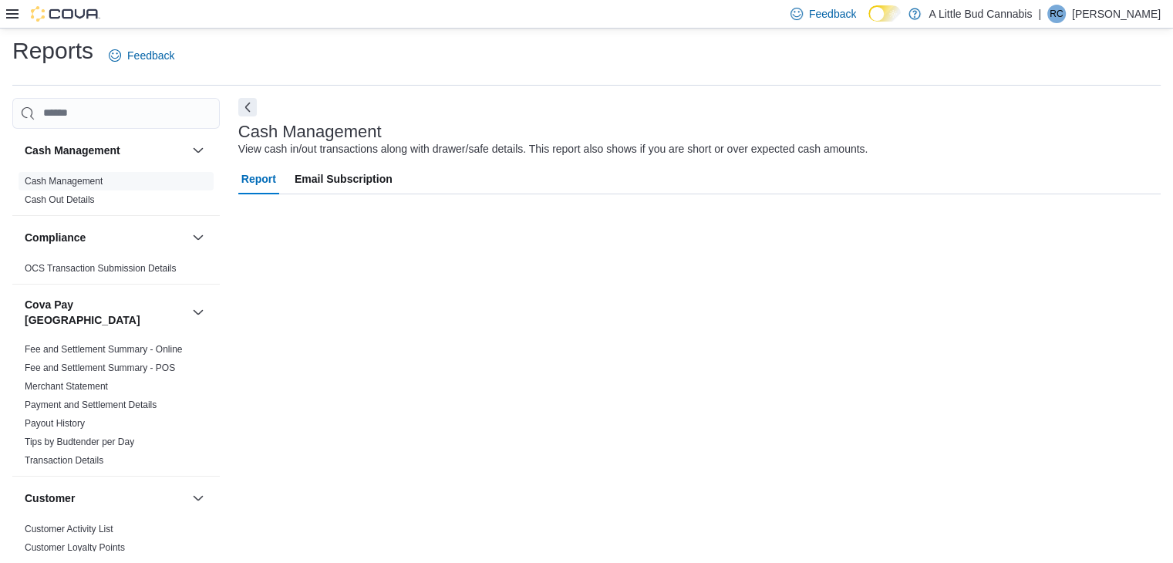
scroll to position [5, 0]
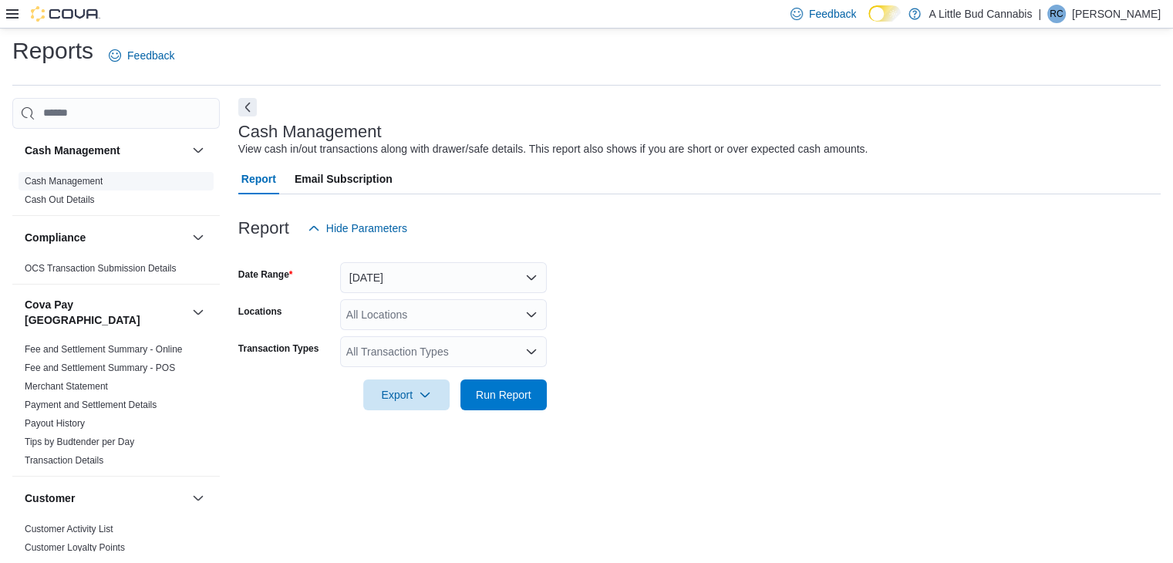
click at [74, 182] on link "Cash Management" at bounding box center [64, 181] width 78 height 11
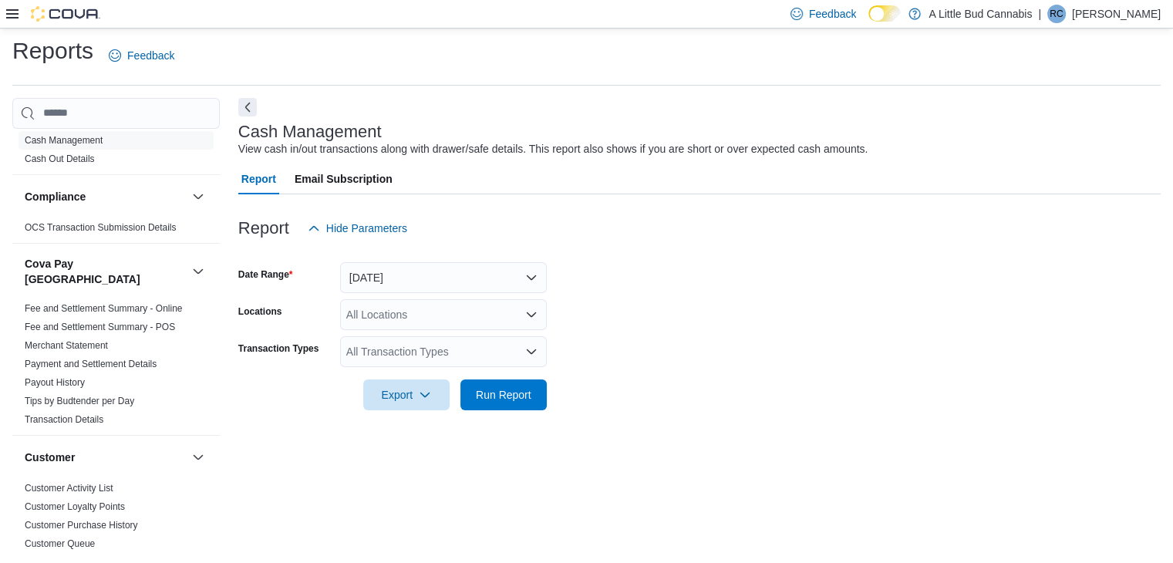
scroll to position [8, 0]
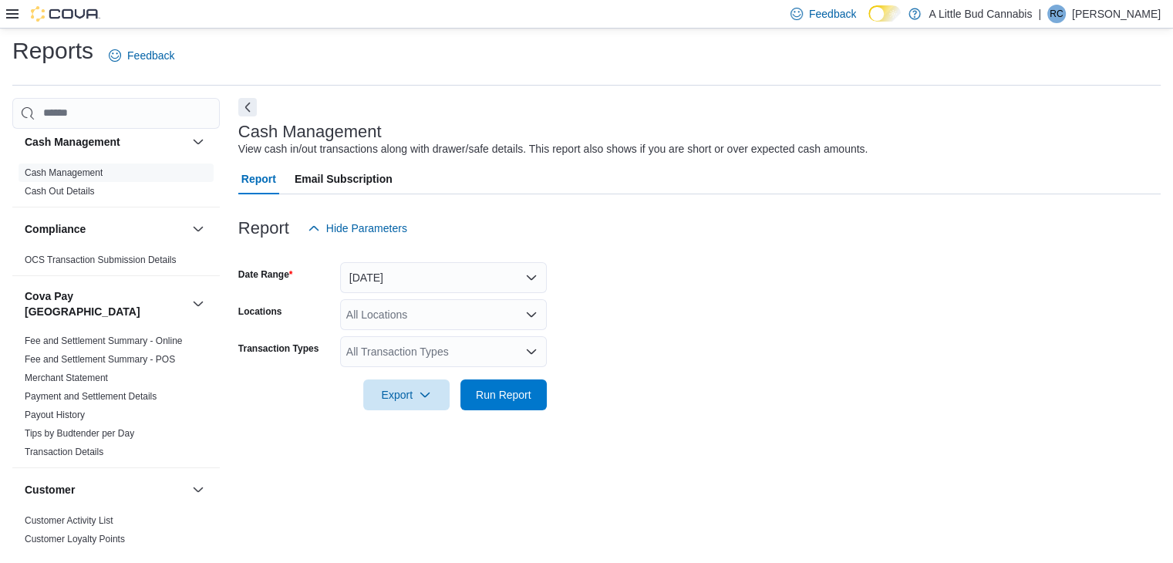
click at [473, 317] on div "All Locations" at bounding box center [443, 314] width 207 height 31
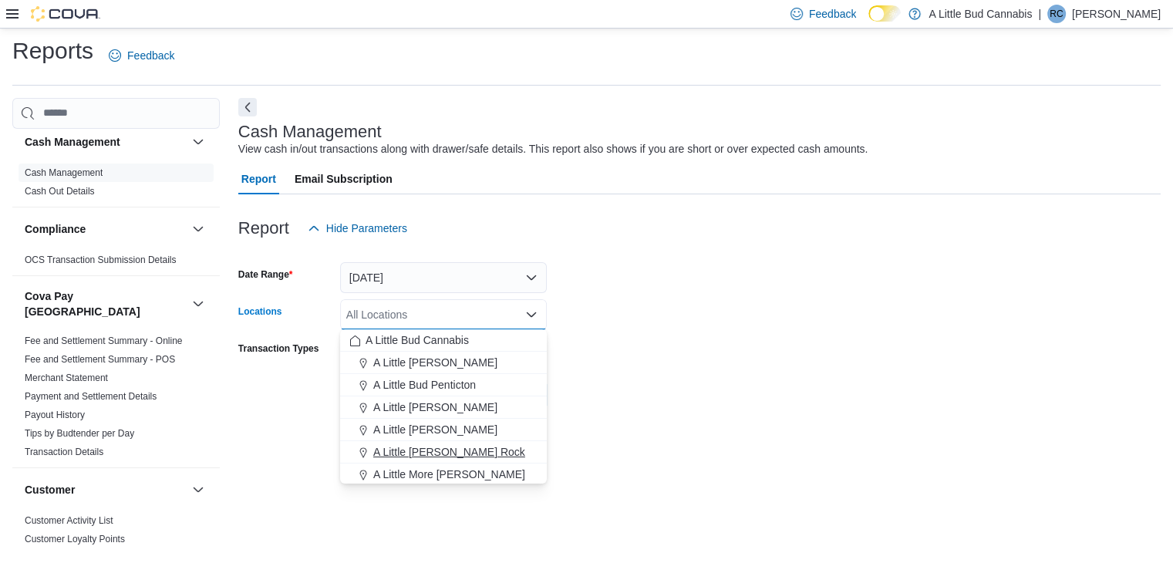
click at [477, 445] on span "A Little [PERSON_NAME] Rock" at bounding box center [449, 451] width 152 height 15
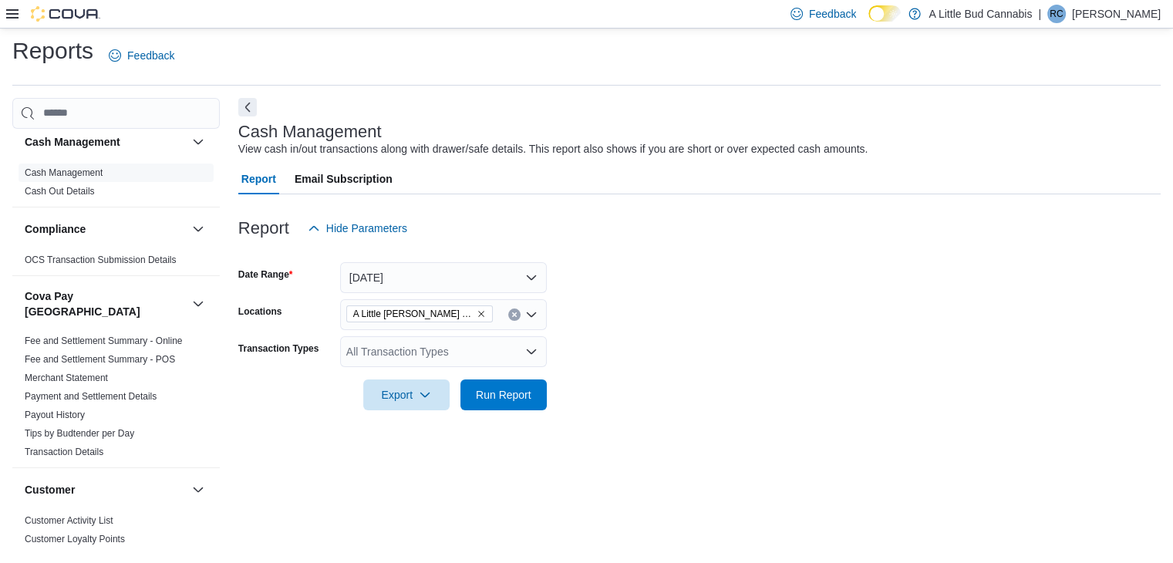
drag, startPoint x: 768, startPoint y: 355, endPoint x: 540, endPoint y: 356, distance: 227.4
click at [760, 355] on form "Date Range Today Locations A Little Bud White Rock Transaction Types All Transa…" at bounding box center [699, 327] width 922 height 167
click at [459, 359] on div "All Transaction Types" at bounding box center [443, 351] width 207 height 31
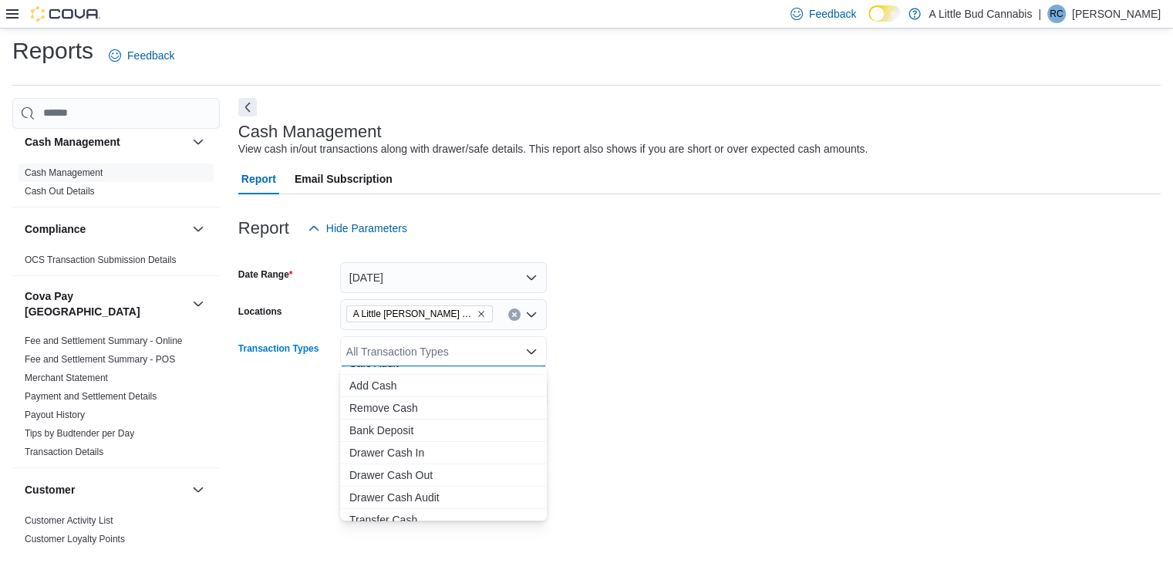
scroll to position [92, 0]
click at [431, 442] on span "Drawer Cash Out" at bounding box center [443, 441] width 188 height 15
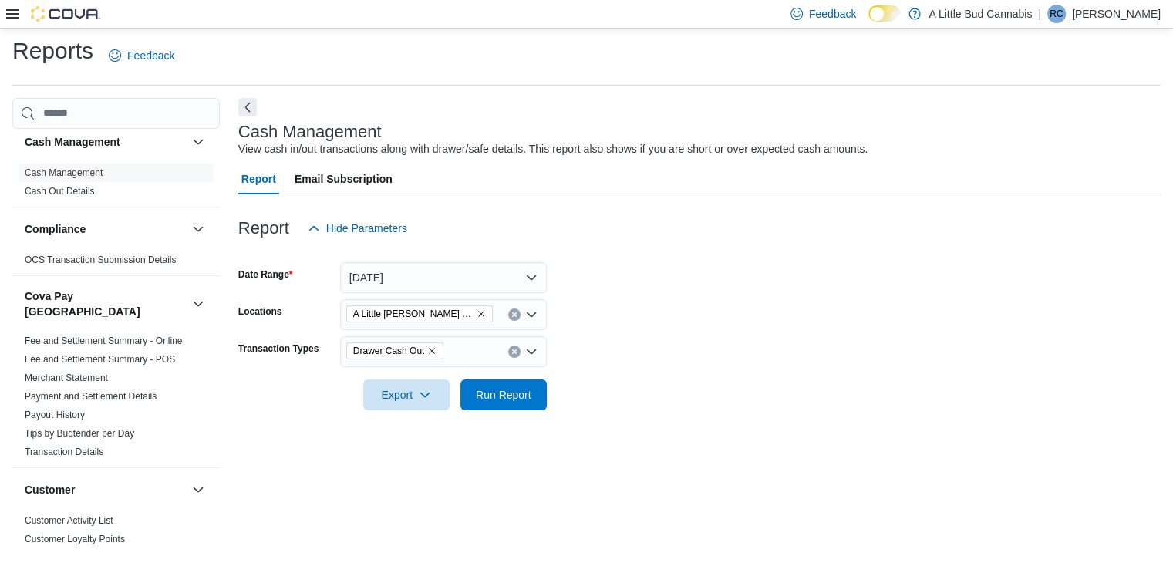
drag, startPoint x: 672, startPoint y: 383, endPoint x: 600, endPoint y: 387, distance: 72.6
click at [669, 382] on form "Date Range Today Locations A Little Bud White Rock Transaction Types Drawer Cas…" at bounding box center [699, 327] width 922 height 167
click at [487, 399] on span "Run Report" at bounding box center [504, 393] width 56 height 15
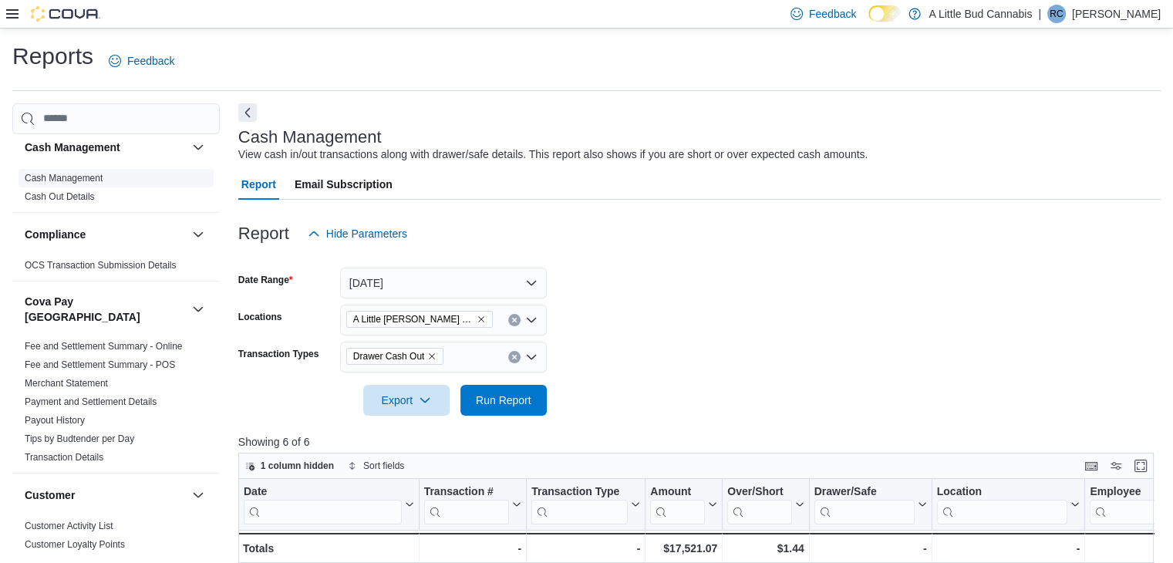
click at [45, 177] on link "Cash Management" at bounding box center [64, 178] width 78 height 11
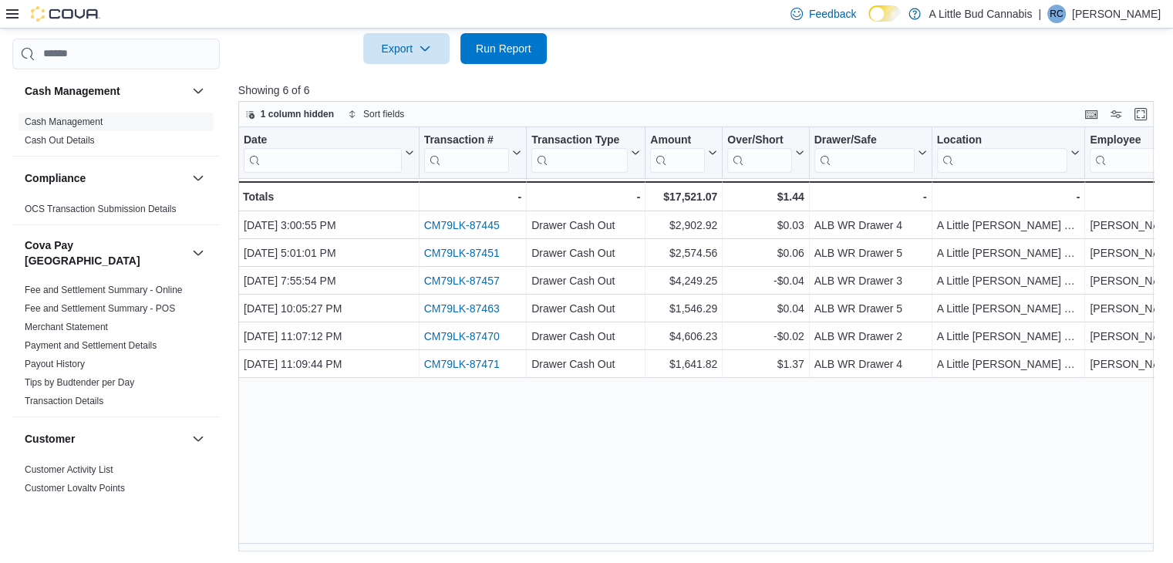
click at [6, 14] on icon at bounding box center [12, 13] width 12 height 9
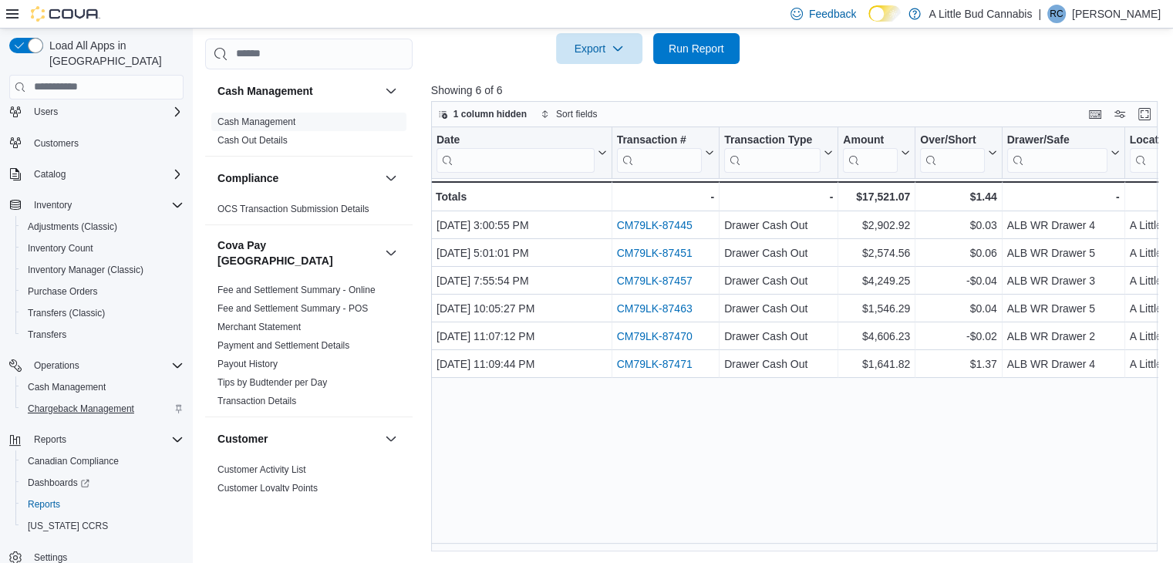
scroll to position [44, 0]
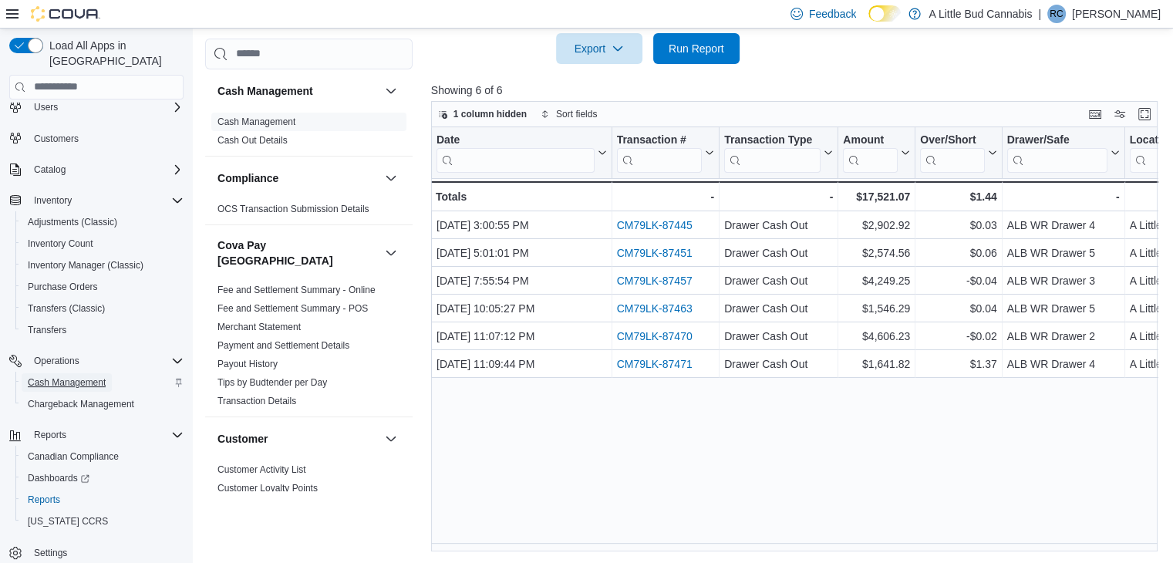
click at [93, 376] on span "Cash Management" at bounding box center [67, 382] width 78 height 12
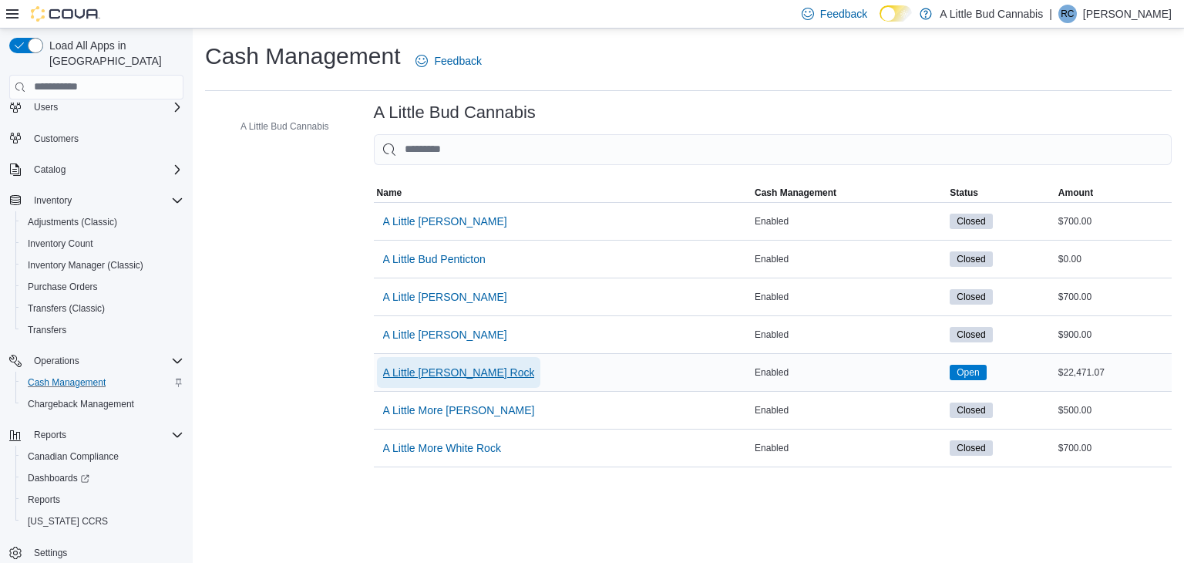
click at [449, 368] on span "A Little [PERSON_NAME] Rock" at bounding box center [459, 372] width 152 height 15
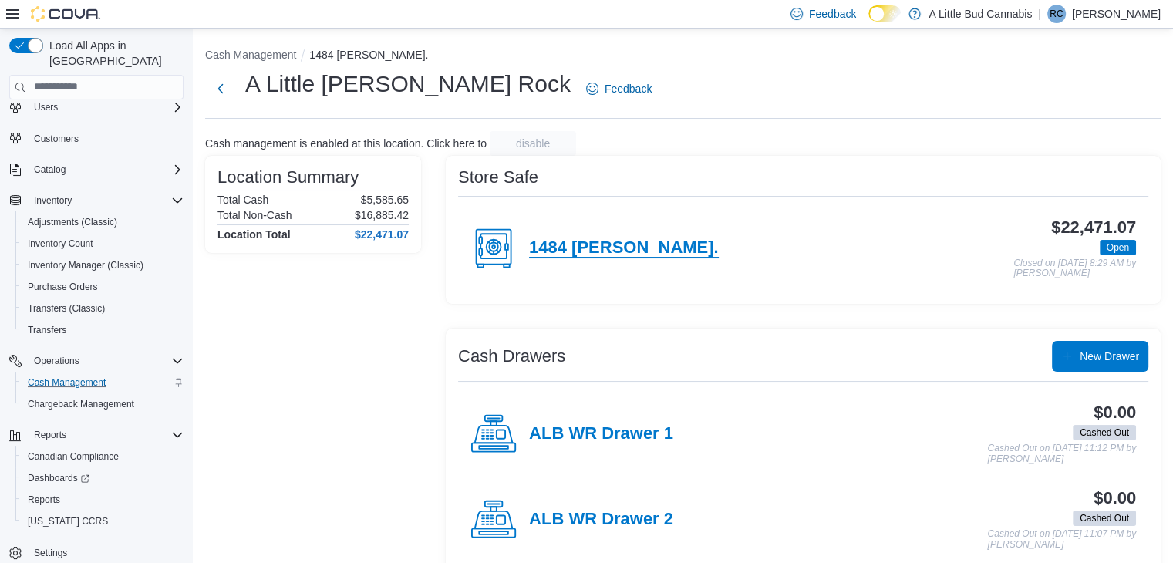
click at [641, 240] on h4 "1484 Johnston Rd." at bounding box center [624, 248] width 190 height 20
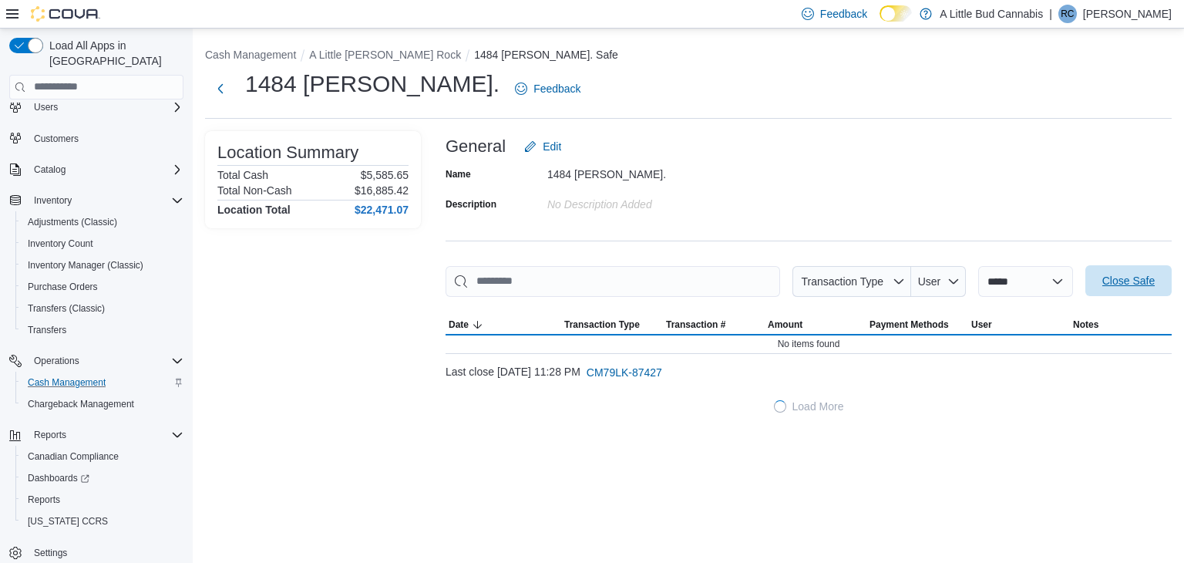
click at [1169, 287] on button "Close Safe" at bounding box center [1128, 280] width 86 height 31
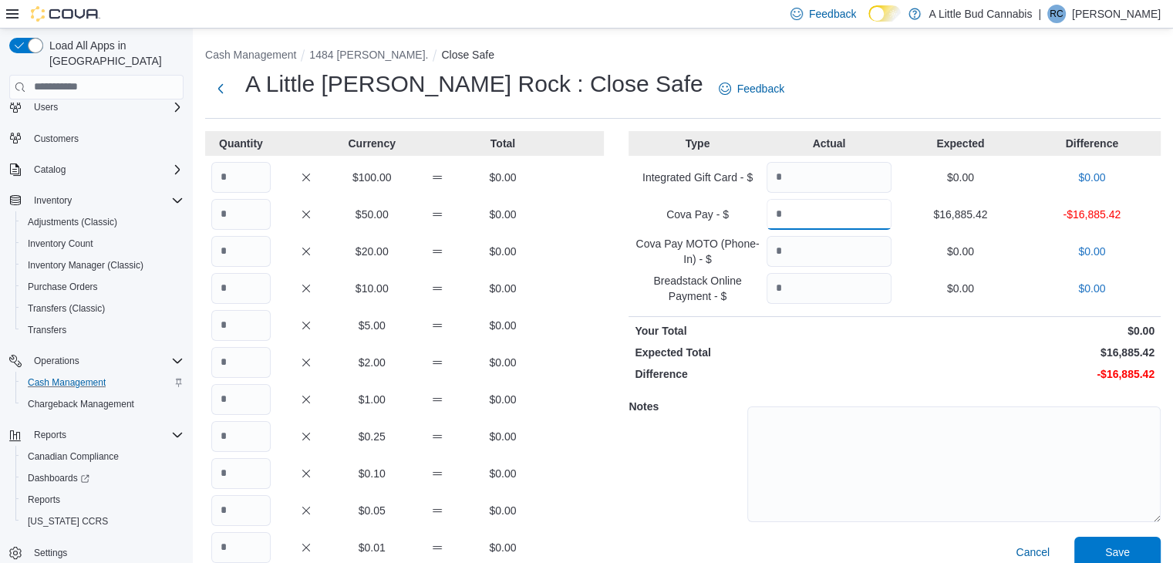
click at [842, 220] on input "Quantity" at bounding box center [828, 214] width 125 height 31
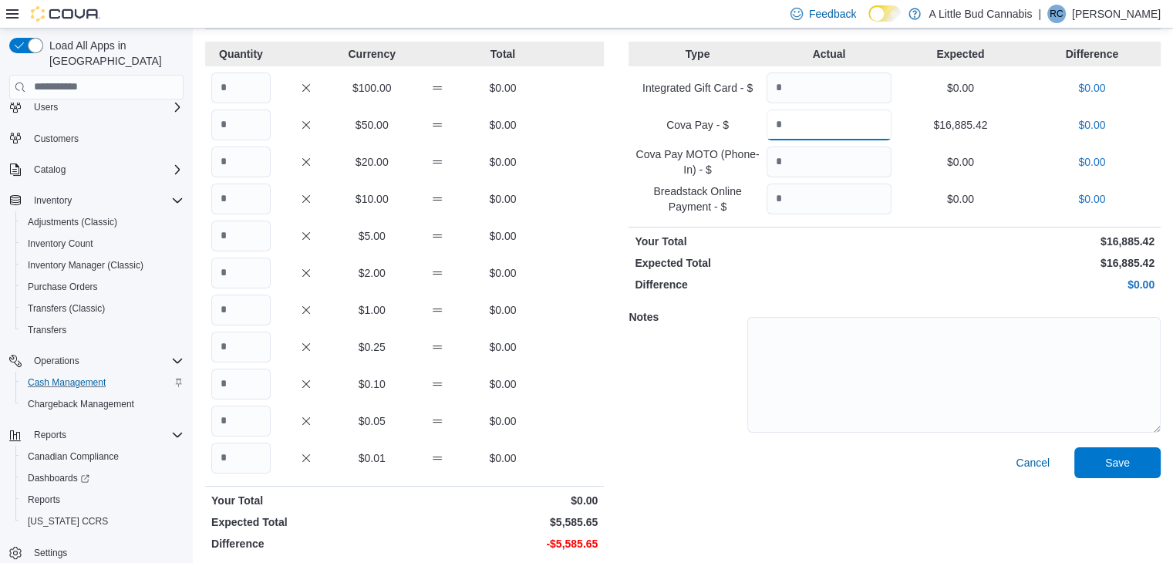
scroll to position [96, 0]
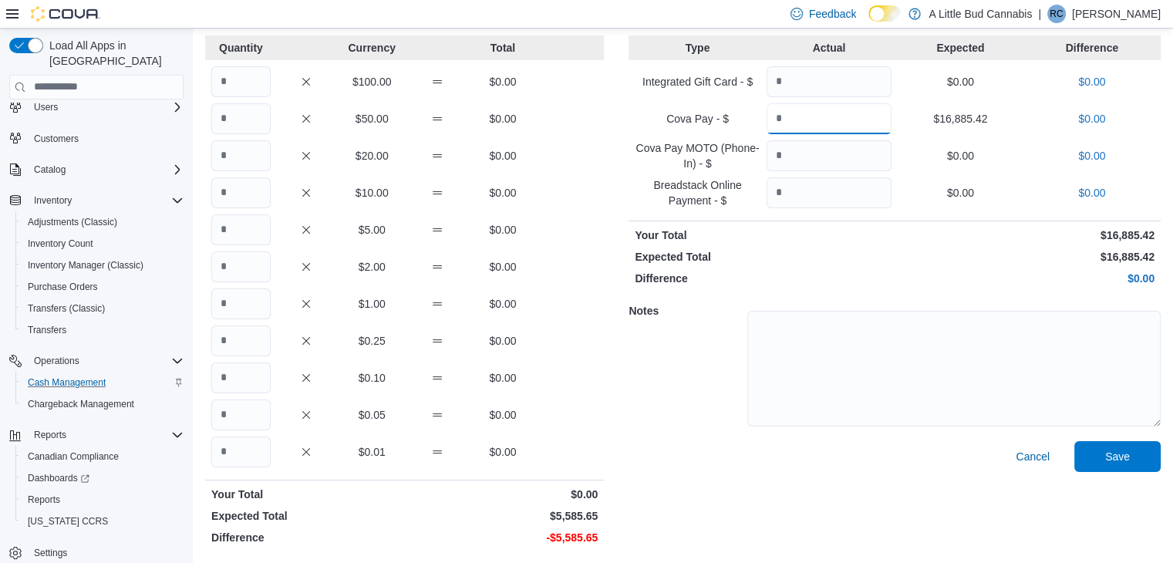
type input "********"
click at [233, 301] on input "Quantity" at bounding box center [240, 303] width 59 height 31
type input "****"
click at [243, 449] on input "Quantity" at bounding box center [240, 451] width 59 height 31
type input "**"
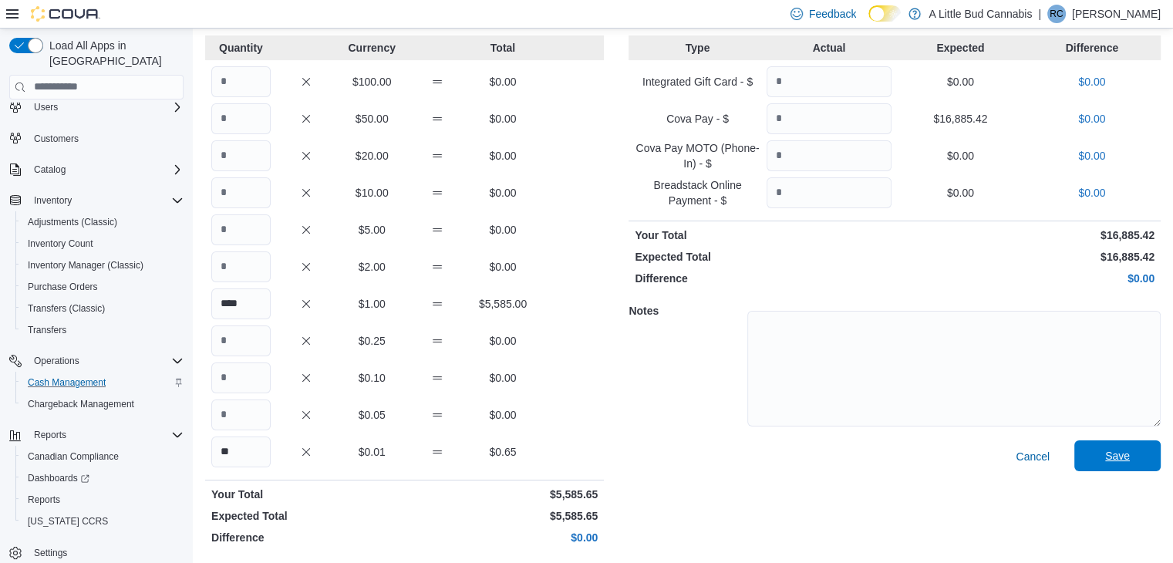
click at [1129, 456] on span "Save" at bounding box center [1117, 455] width 25 height 15
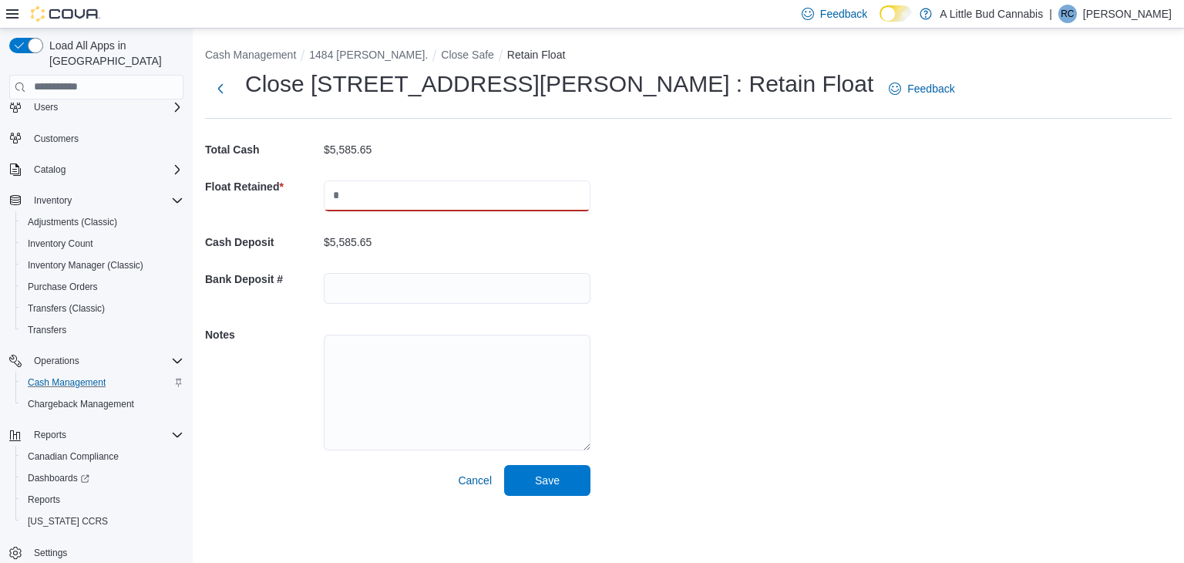
click at [449, 195] on input "text" at bounding box center [457, 195] width 267 height 31
type input "****"
click at [559, 482] on span "Save" at bounding box center [547, 479] width 25 height 15
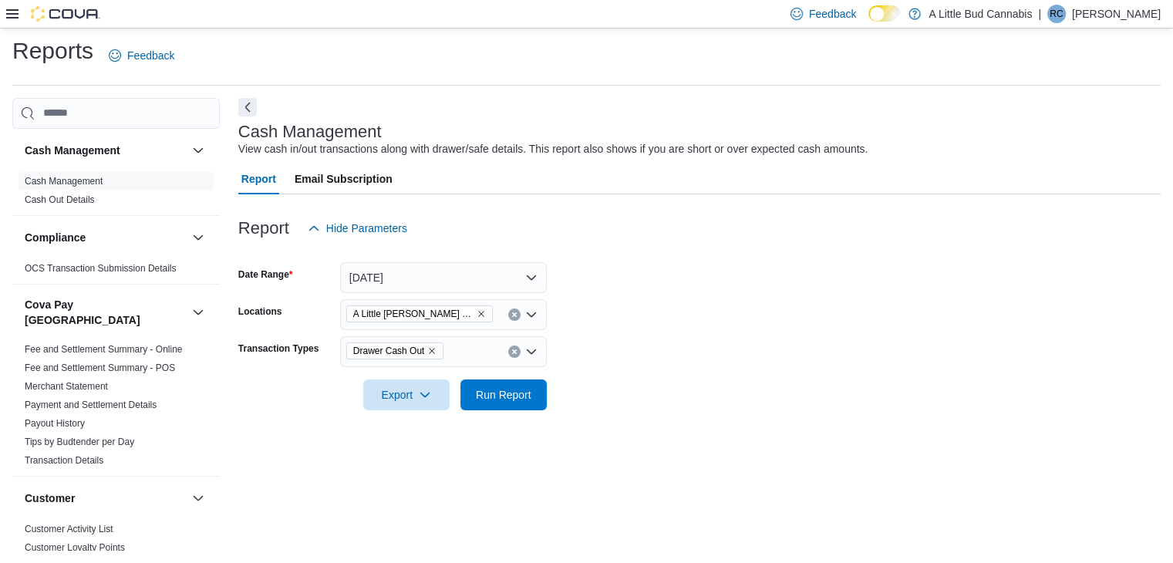
scroll to position [1156, 0]
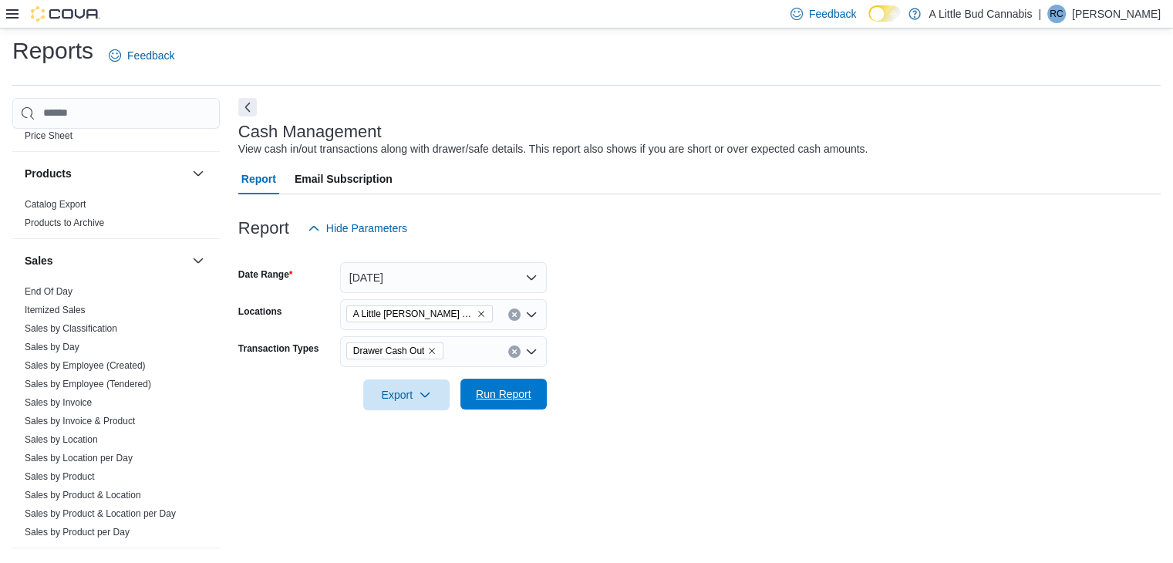
drag, startPoint x: 496, startPoint y: 410, endPoint x: 503, endPoint y: 398, distance: 14.2
click at [496, 410] on div at bounding box center [699, 419] width 922 height 19
click at [503, 388] on span "Run Report" at bounding box center [504, 393] width 56 height 15
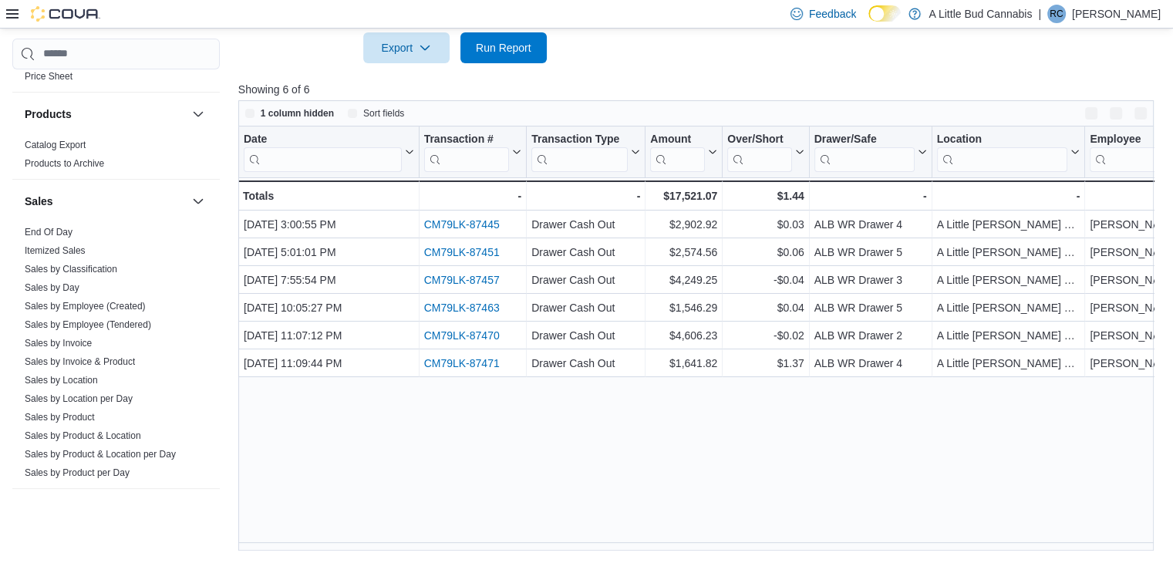
scroll to position [352, 0]
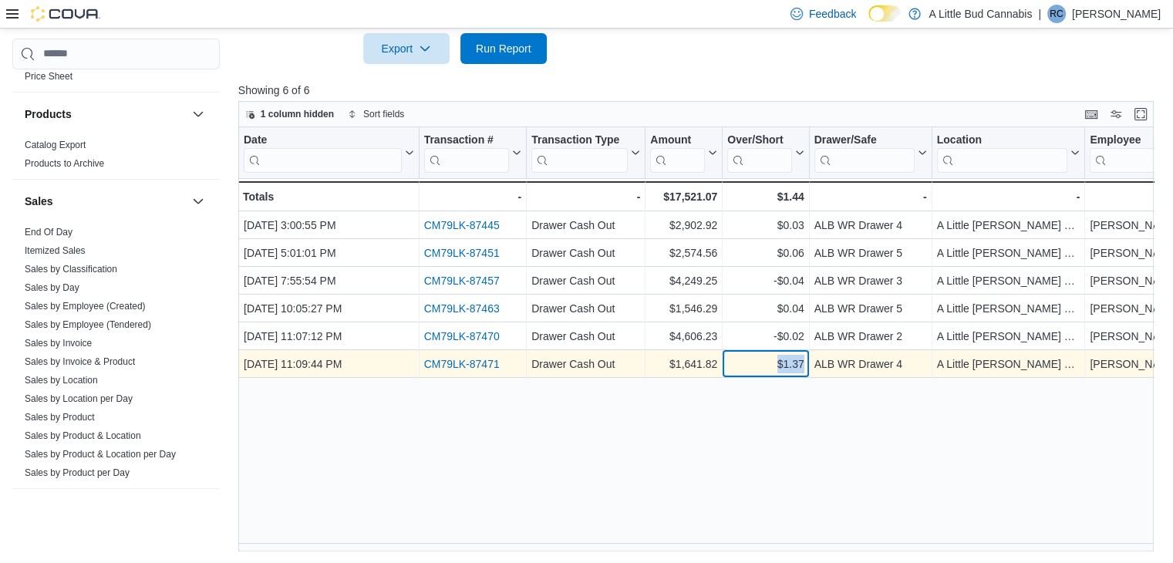
drag, startPoint x: 776, startPoint y: 368, endPoint x: 803, endPoint y: 361, distance: 28.1
click at [803, 361] on div "$1.37" at bounding box center [765, 364] width 76 height 19
copy div "$1.37"
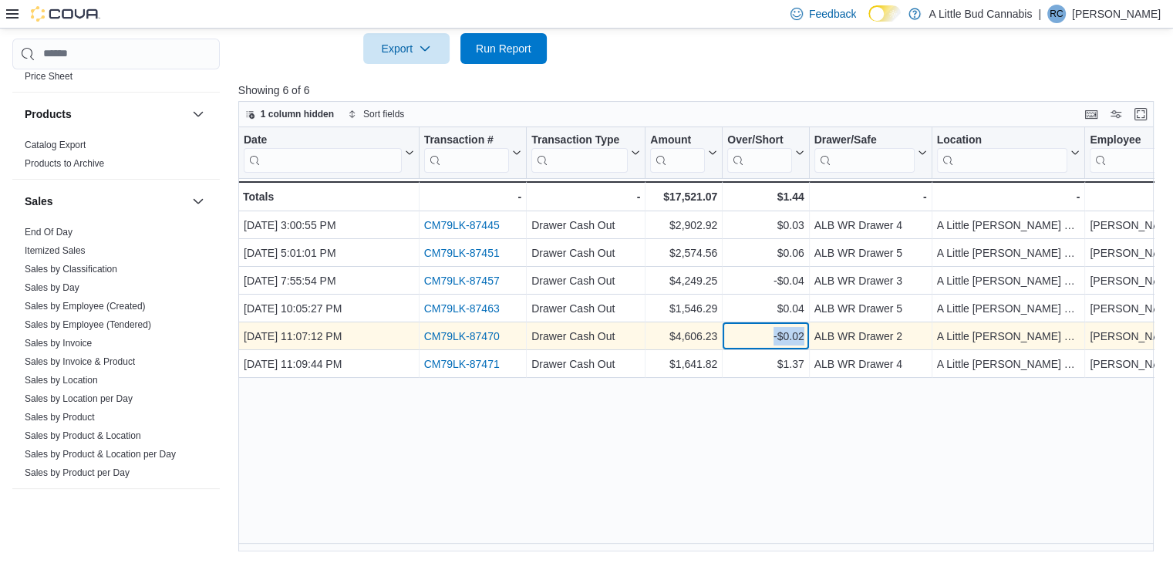
drag, startPoint x: 772, startPoint y: 331, endPoint x: 805, endPoint y: 335, distance: 32.6
click at [805, 335] on div "-$0.02 - Over/Short, column 5, row 5" at bounding box center [765, 336] width 86 height 28
copy div "-$0.02"
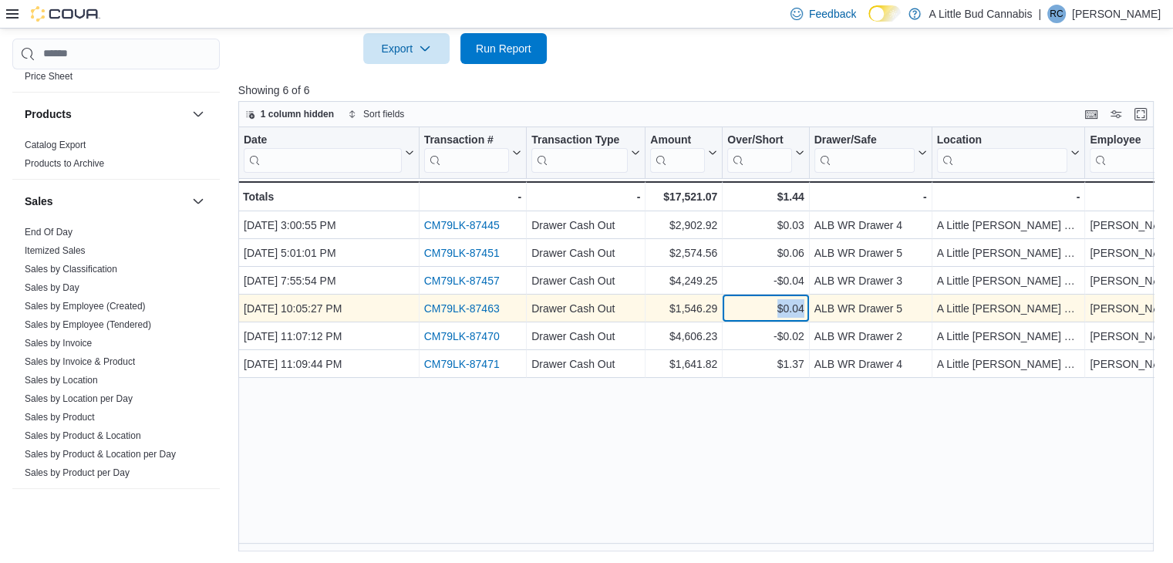
drag, startPoint x: 778, startPoint y: 303, endPoint x: 802, endPoint y: 305, distance: 23.9
click at [802, 305] on div "$0.04" at bounding box center [765, 308] width 76 height 19
copy div "$0.04"
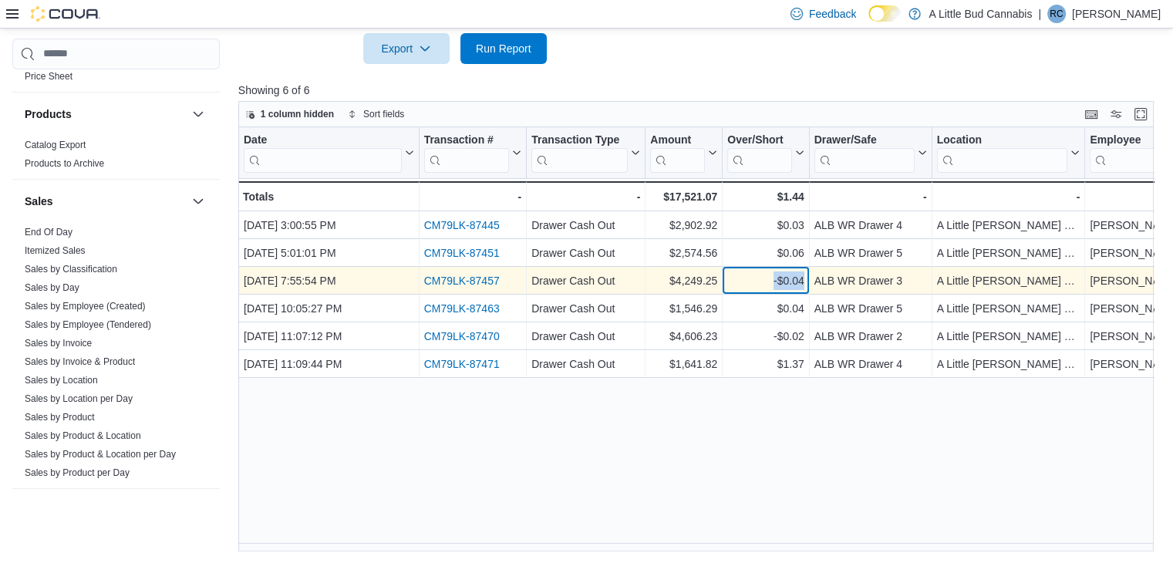
drag, startPoint x: 770, startPoint y: 281, endPoint x: 803, endPoint y: 279, distance: 33.2
click at [803, 279] on div "-$0.04" at bounding box center [765, 280] width 76 height 19
copy div "-$0.04"
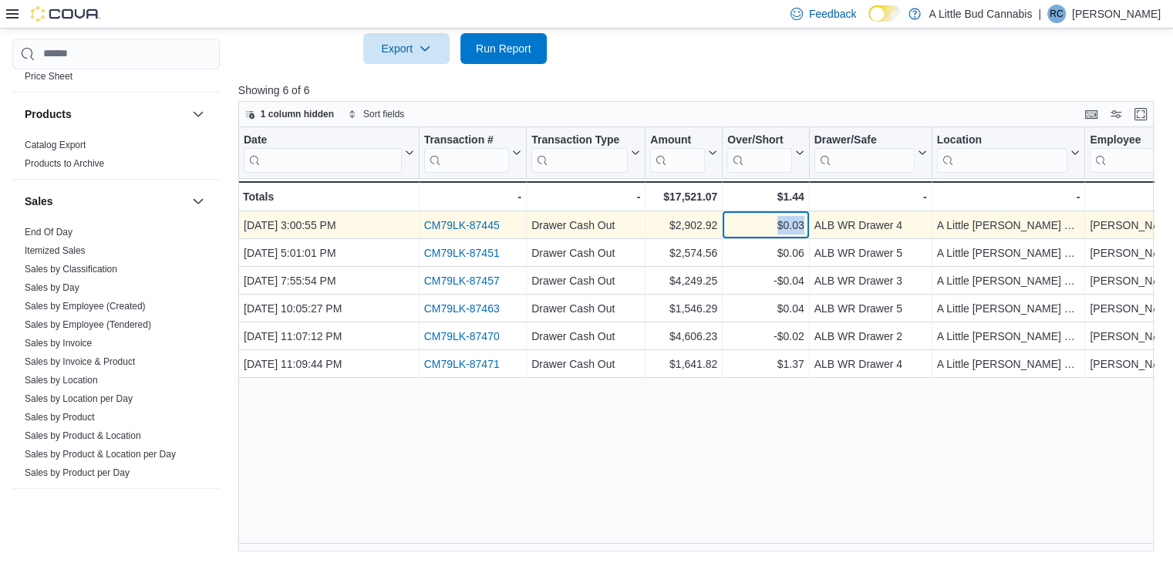
drag, startPoint x: 776, startPoint y: 227, endPoint x: 804, endPoint y: 228, distance: 27.8
click at [804, 228] on div "$0.03 - Over/Short, column 5, row 1" at bounding box center [765, 225] width 86 height 28
copy div "$0.03"
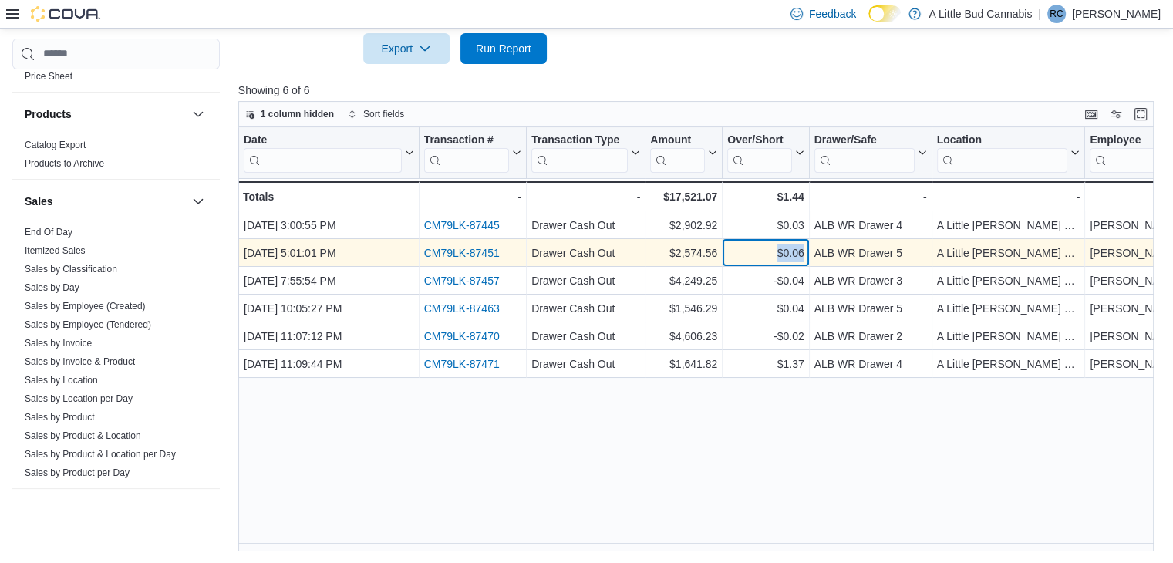
drag, startPoint x: 778, startPoint y: 247, endPoint x: 801, endPoint y: 251, distance: 23.4
click at [801, 251] on div "$0.06" at bounding box center [765, 253] width 76 height 19
copy div "$0.06"
